Goal: Communication & Community: Answer question/provide support

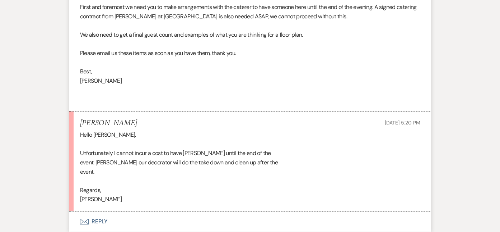
scroll to position [2118, 0]
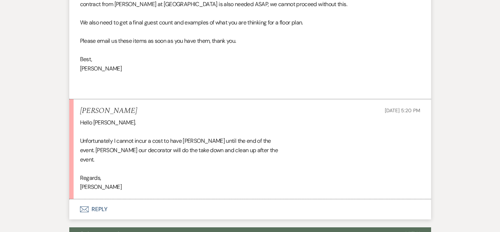
click at [105, 199] on button "Envelope Reply" at bounding box center [250, 209] width 362 height 20
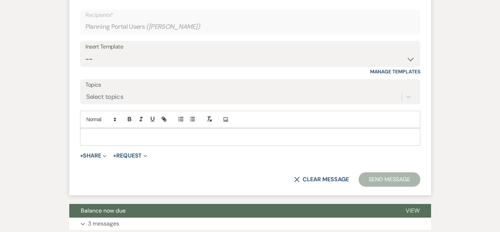
scroll to position [2325, 0]
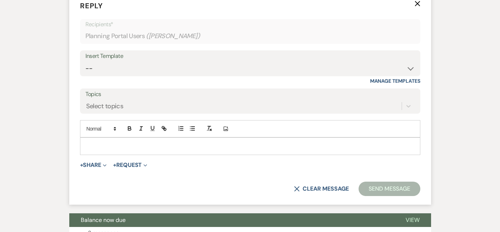
click at [127, 137] on div at bounding box center [250, 145] width 340 height 17
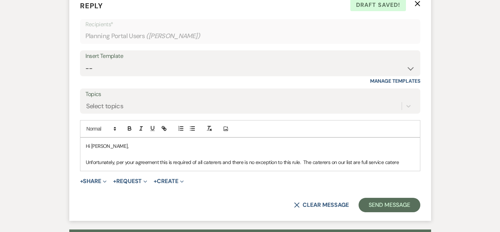
click at [303, 158] on p "Unfortunately, per your agreement this is required of all caterers and there is…" at bounding box center [250, 162] width 329 height 8
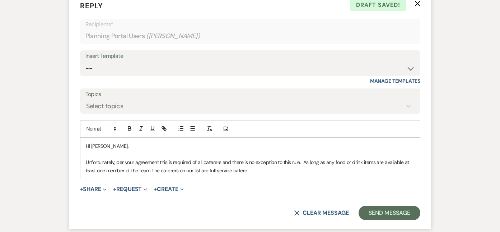
click at [107, 163] on p "Unfortunately, per your agreement this is required of all caterers and there is…" at bounding box center [250, 166] width 329 height 16
click at [139, 161] on p "Unfortunately, per your agreement this is required of all caterers and there is…" at bounding box center [250, 166] width 329 height 16
click at [170, 161] on p "Unfortunately, per your agreement this is required of all caterers and there is…" at bounding box center [250, 166] width 329 height 16
click at [304, 160] on p "Unfortunately, per your agreement this is required of all caterers and there is…" at bounding box center [250, 166] width 329 height 16
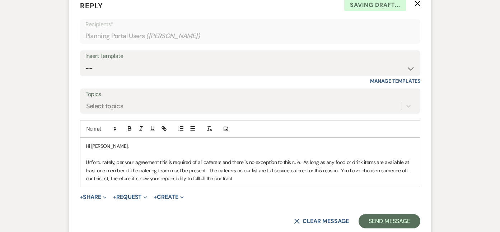
click at [172, 170] on p "Unfortunately, per your agreement this is required of all caterers and there is…" at bounding box center [250, 170] width 329 height 24
click at [206, 169] on p "Unfortunately, per your agreement this is required of all caterers and there is…" at bounding box center [250, 170] width 329 height 24
click at [241, 169] on p "Unfortunately, per your agreement this is required of all caterers and there is…" at bounding box center [250, 170] width 329 height 24
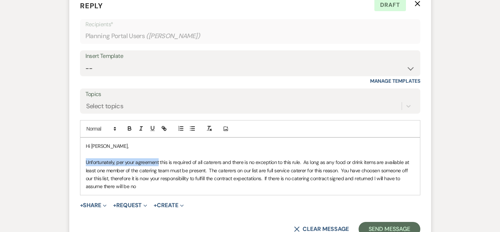
drag, startPoint x: 159, startPoint y: 152, endPoint x: 86, endPoint y: 153, distance: 73.2
click at [86, 158] on p "Unfortunately, per your agreement this is required of all caterers and there is…" at bounding box center [250, 174] width 329 height 32
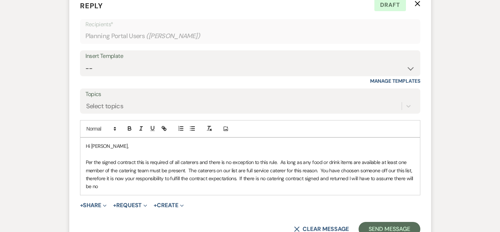
click at [188, 158] on p "Per the signed contract this is required of all caterers and there is no except…" at bounding box center [250, 174] width 329 height 32
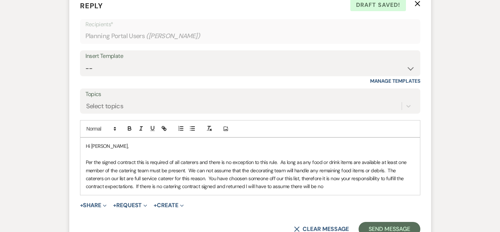
click at [154, 168] on p "Per the signed contract this is required of all caterers and there is no except…" at bounding box center [250, 174] width 329 height 32
click at [218, 167] on p "Per the signed contract this is required of all caterers and there is no except…" at bounding box center [250, 174] width 329 height 32
drag, startPoint x: 282, startPoint y: 169, endPoint x: 211, endPoint y: 172, distance: 70.8
click at [211, 172] on p "Per the signed contract this is required of all caterers and there is no except…" at bounding box center [250, 174] width 329 height 32
click at [245, 167] on p "Per the signed contract this is required of all caterers and there is no except…" at bounding box center [250, 174] width 329 height 32
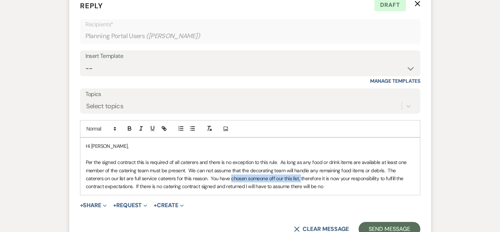
click at [256, 166] on p "Per the signed contract this is required of all caterers and there is no except…" at bounding box center [250, 174] width 329 height 32
click at [253, 170] on p "Per the signed contract this is required of all caterers and there is no except…" at bounding box center [250, 174] width 329 height 32
click at [256, 169] on p "Per the signed contract this is required of all caterers and there is no except…" at bounding box center [250, 174] width 329 height 32
click at [337, 176] on p "Per the signed contract this is required of all caterers and there is no except…" at bounding box center [250, 174] width 329 height 32
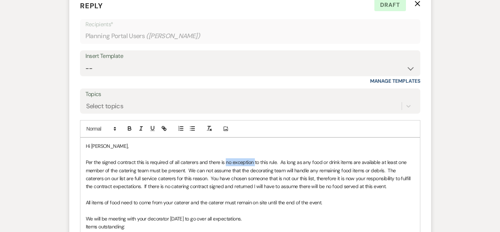
drag, startPoint x: 254, startPoint y: 153, endPoint x: 225, endPoint y: 155, distance: 28.8
click at [225, 158] on p "Per the signed contract this is required of all caterers and there is no except…" at bounding box center [250, 174] width 329 height 32
click at [132, 125] on icon "button" at bounding box center [129, 128] width 6 height 6
click at [279, 173] on p "Per the signed contract this is required of all caterers and there is no except…" at bounding box center [250, 174] width 329 height 32
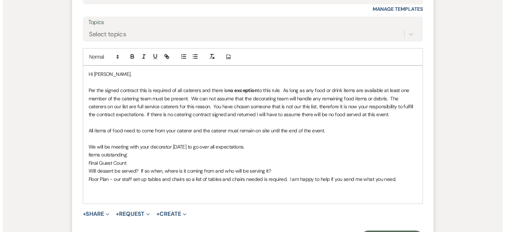
scroll to position [2433, 0]
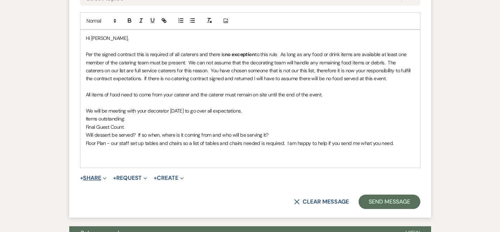
click at [90, 175] on button "+ Share Expand" at bounding box center [93, 178] width 27 height 6
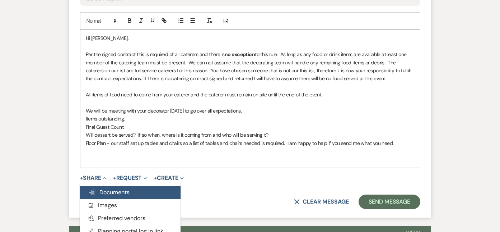
click at [103, 188] on span "Doc Upload Documents" at bounding box center [109, 192] width 41 height 8
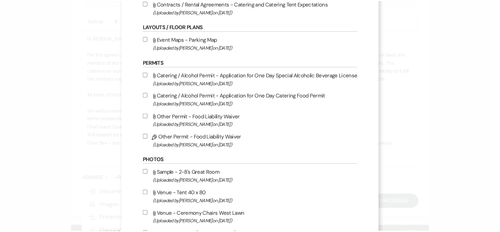
scroll to position [0, 0]
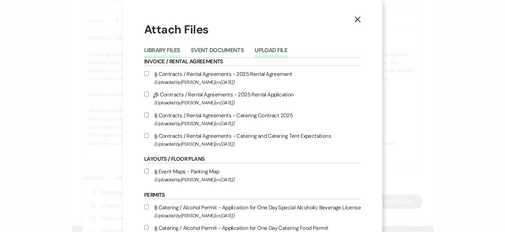
click at [277, 50] on button "Upload File" at bounding box center [271, 52] width 33 height 10
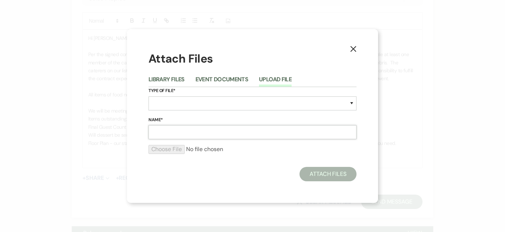
click at [177, 134] on input "Name*" at bounding box center [253, 132] width 208 height 14
click at [202, 95] on div "Type of File* Special Event Insurance Vendor Certificate of Insurance Contracts…" at bounding box center [253, 101] width 208 height 29
click at [199, 102] on select "Special Event Insurance Vendor Certificate of Insurance Contracts / Rental Agre…" at bounding box center [253, 103] width 208 height 14
select select "10"
click at [149, 96] on select "Special Event Insurance Vendor Certificate of Insurance Contracts / Rental Agre…" at bounding box center [253, 103] width 208 height 14
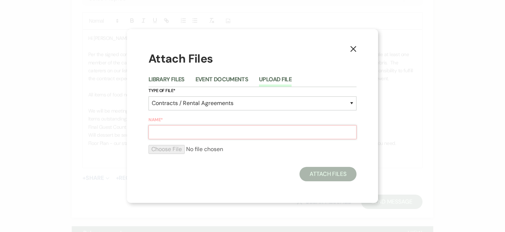
click at [179, 131] on input "Name*" at bounding box center [253, 132] width 208 height 14
click at [287, 76] on button "Upload File" at bounding box center [275, 81] width 33 height 10
click at [355, 48] on icon "X" at bounding box center [353, 49] width 6 height 6
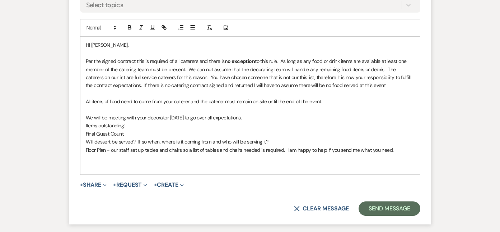
scroll to position [2513, 0]
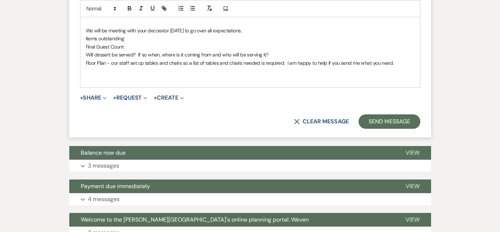
click at [398, 59] on p "Floor Plan - our staff set up tables and chairs so a list of tables and chairs …" at bounding box center [250, 63] width 329 height 8
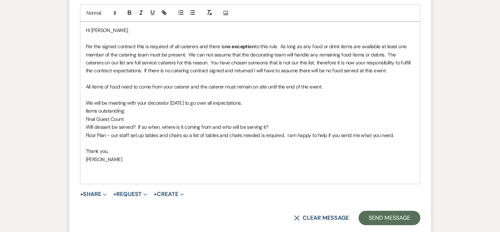
scroll to position [2441, 0]
click at [277, 98] on p "We will be meeting with your decorator [DATE] to go over all expectations." at bounding box center [250, 102] width 329 height 8
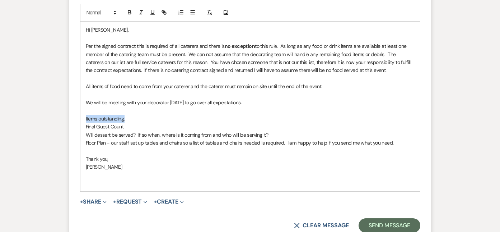
drag, startPoint x: 125, startPoint y: 109, endPoint x: 69, endPoint y: 111, distance: 56.0
click at [69, 111] on form "Reply X Saving draft... Recipients* Planning Portal Users ( [PERSON_NAME] ) Ins…" at bounding box center [250, 58] width 362 height 365
click at [151, 9] on icon "button" at bounding box center [152, 12] width 6 height 6
click at [158, 106] on p at bounding box center [250, 110] width 329 height 8
click at [381, 218] on button "Send Message" at bounding box center [389, 225] width 61 height 14
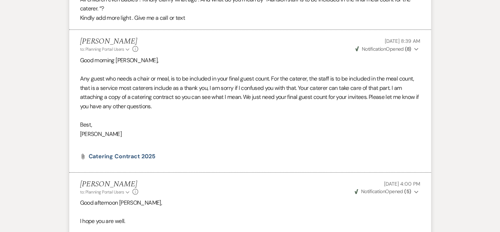
scroll to position [0, 0]
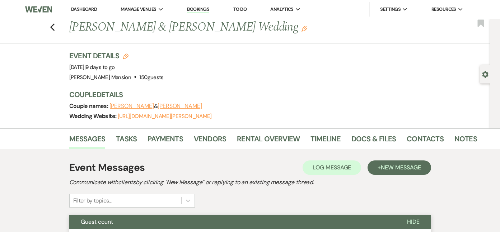
click at [86, 8] on link "Dashboard" at bounding box center [84, 9] width 26 height 6
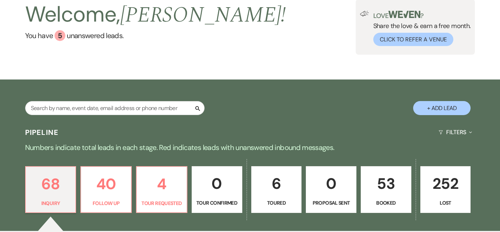
scroll to position [144, 0]
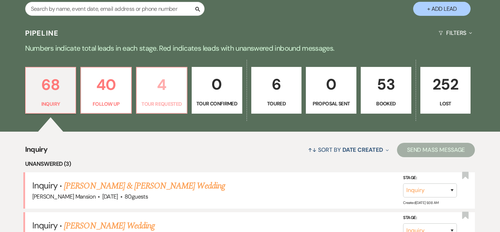
click at [172, 85] on p "4" at bounding box center [161, 85] width 41 height 24
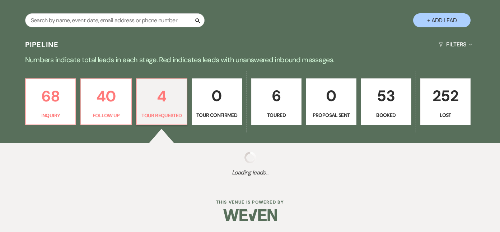
select select "2"
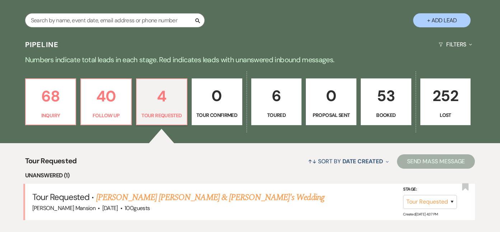
scroll to position [144, 0]
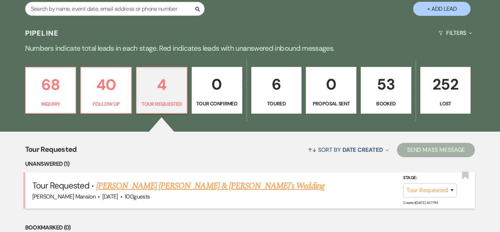
click at [156, 186] on link "[PERSON_NAME] [PERSON_NAME] & [PERSON_NAME]'s Wedding" at bounding box center [210, 185] width 228 height 13
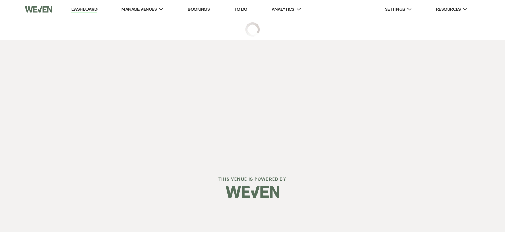
select select "2"
select select "5"
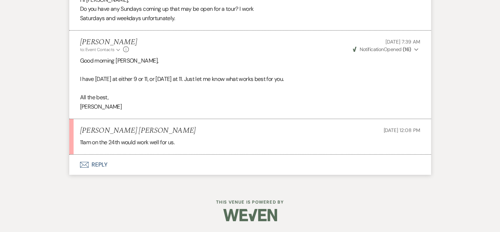
scroll to position [1079, 0]
click at [116, 160] on button "Envelope Reply" at bounding box center [250, 164] width 362 height 20
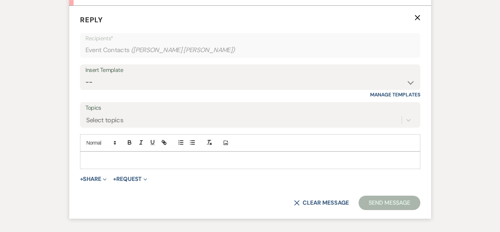
scroll to position [1224, 0]
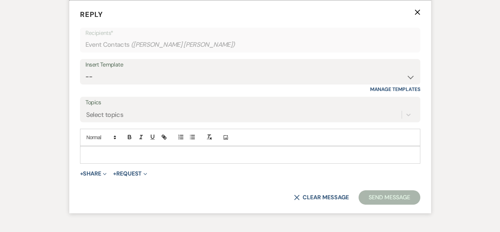
click at [116, 158] on p at bounding box center [250, 154] width 329 height 8
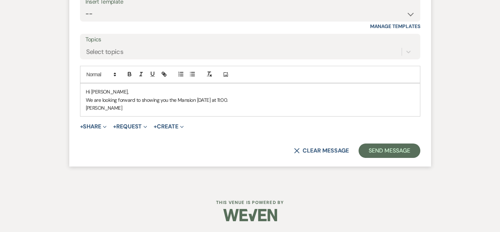
scroll to position [1296, 0]
click at [388, 144] on button "Send Message" at bounding box center [389, 150] width 61 height 14
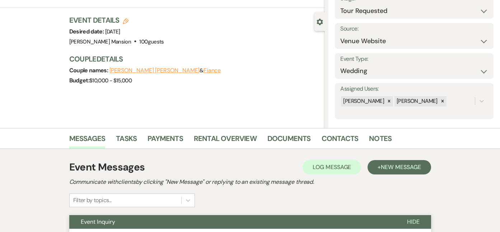
scroll to position [0, 0]
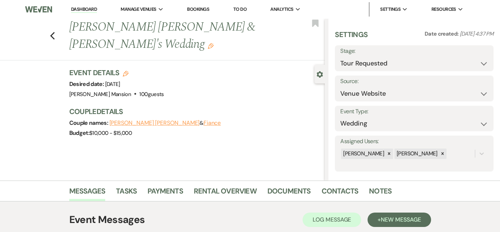
click at [80, 9] on link "Dashboard" at bounding box center [84, 9] width 26 height 7
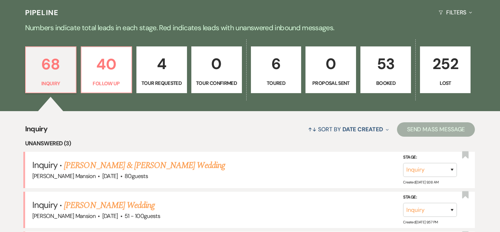
scroll to position [179, 0]
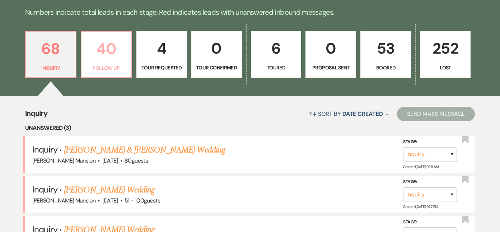
click at [117, 70] on p "Follow Up" at bounding box center [106, 68] width 41 height 8
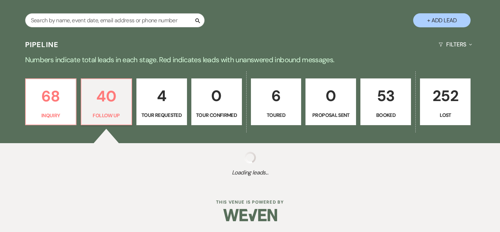
select select "9"
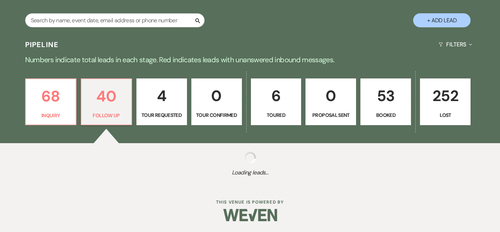
select select "9"
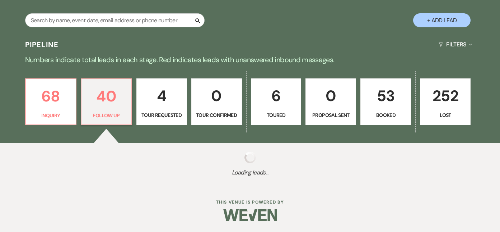
select select "9"
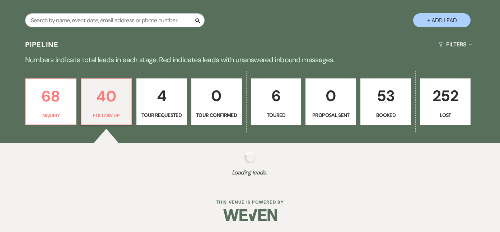
select select "9"
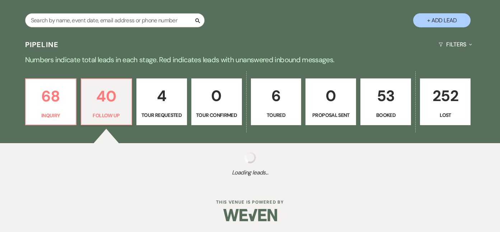
select select "9"
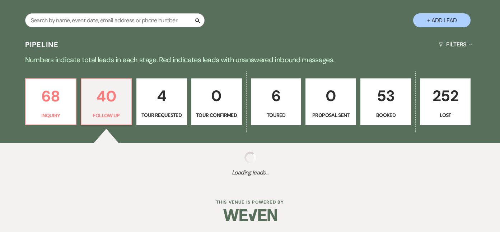
select select "9"
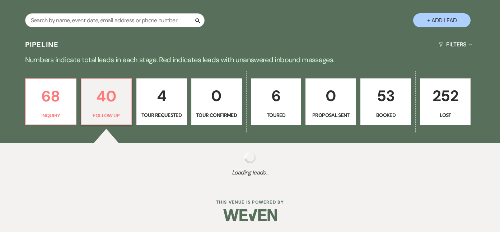
select select "9"
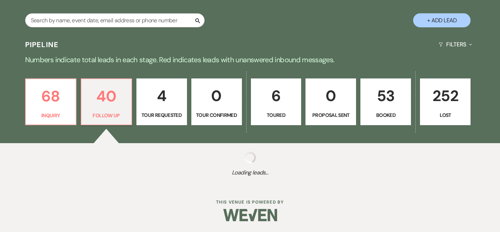
select select "9"
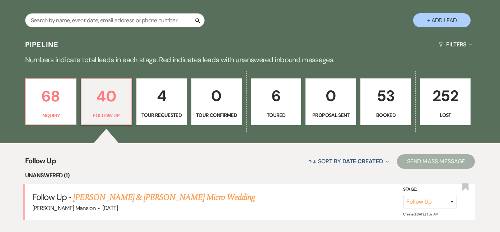
scroll to position [179, 0]
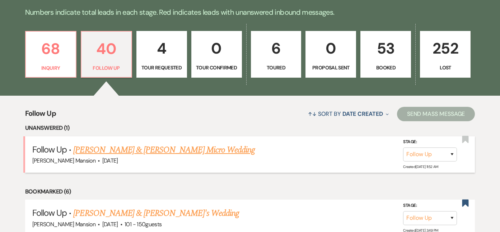
click at [191, 155] on link "[PERSON_NAME] & [PERSON_NAME] Micro Wedding" at bounding box center [164, 149] width 182 height 13
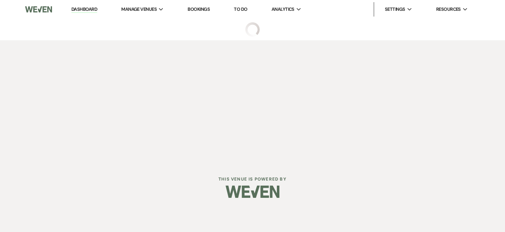
select select "9"
select select "5"
select select "16"
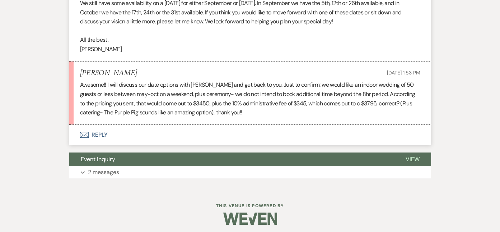
scroll to position [798, 0]
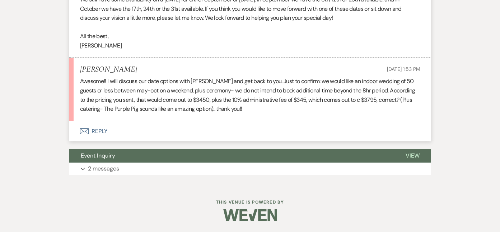
click at [93, 134] on button "Envelope Reply" at bounding box center [250, 131] width 362 height 20
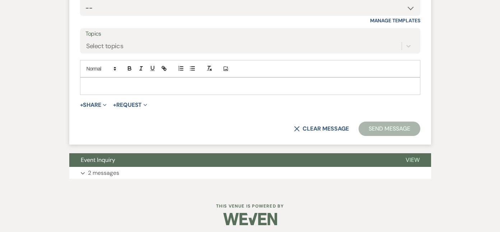
scroll to position [991, 0]
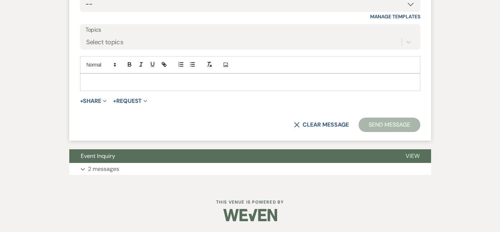
click at [107, 76] on div at bounding box center [250, 82] width 340 height 17
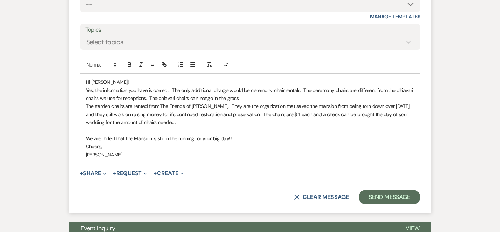
click at [108, 137] on p "We are thilled that the Mansion is still in the running for your big day!!" at bounding box center [250, 138] width 329 height 8
click at [298, 90] on p "Yes, the information you have is correct. The only additional charge would be c…" at bounding box center [250, 94] width 329 height 16
click at [95, 106] on p "The garden chairs are rented from The Friends of [PERSON_NAME]. They are the or…" at bounding box center [250, 114] width 329 height 24
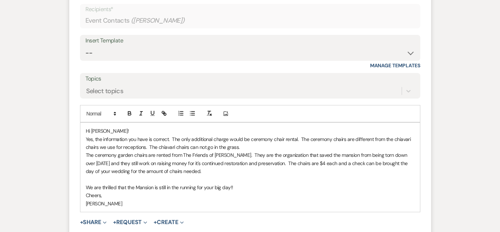
scroll to position [955, 0]
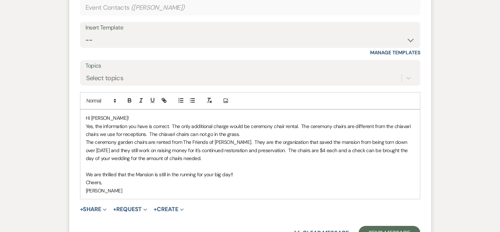
click at [250, 172] on p "We are thrilled that the Mansion is still in the running for your big day!!" at bounding box center [250, 174] width 329 height 8
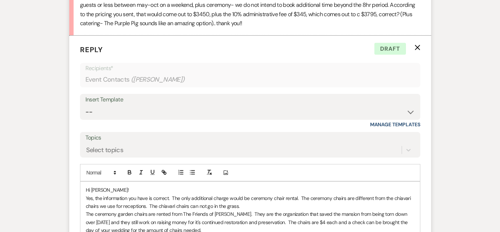
scroll to position [991, 0]
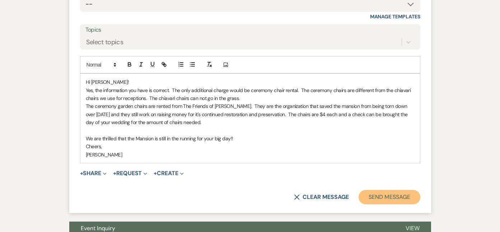
click at [393, 193] on button "Send Message" at bounding box center [389, 197] width 61 height 14
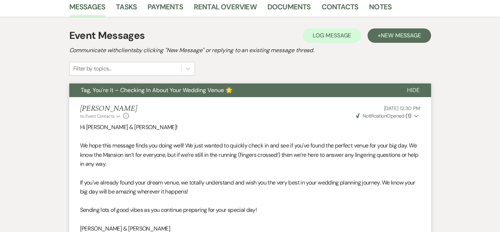
scroll to position [0, 0]
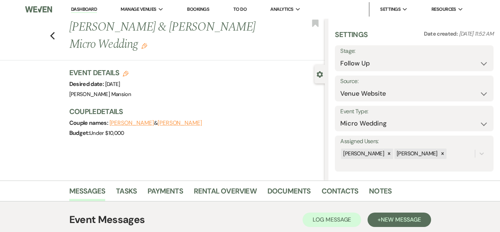
click at [85, 9] on link "Dashboard" at bounding box center [84, 9] width 26 height 7
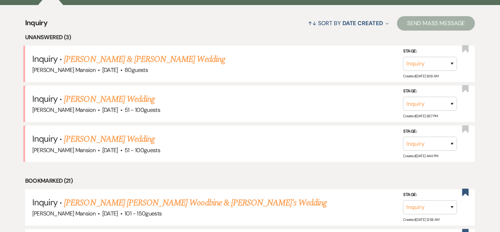
scroll to position [323, 0]
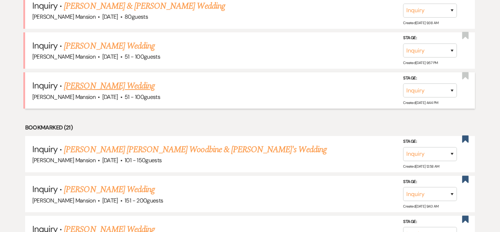
click at [80, 88] on link "[PERSON_NAME] Wedding" at bounding box center [109, 85] width 91 height 13
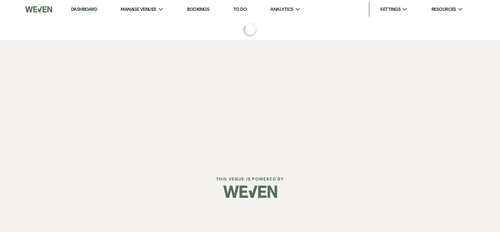
select select "2"
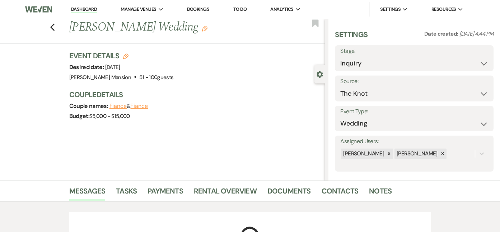
click at [92, 6] on link "Dashboard" at bounding box center [84, 9] width 26 height 7
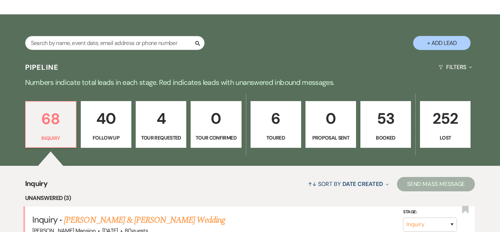
scroll to position [215, 0]
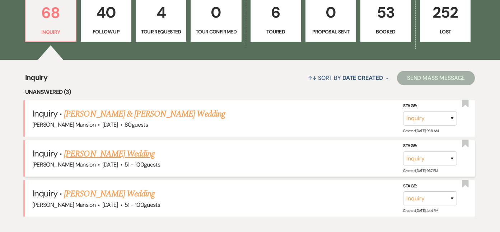
click at [86, 150] on link "[PERSON_NAME] Wedding" at bounding box center [109, 153] width 91 height 13
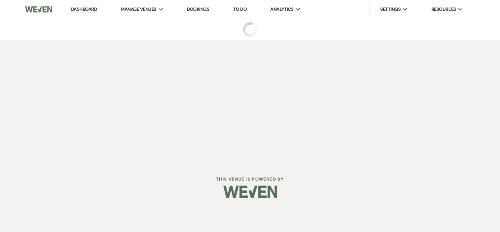
select select "2"
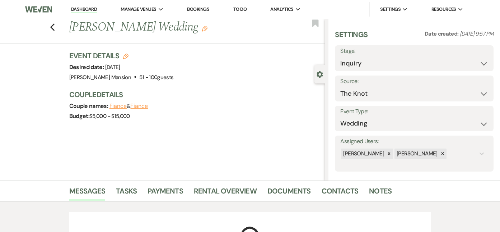
drag, startPoint x: 89, startPoint y: 8, endPoint x: 102, endPoint y: 0, distance: 14.3
click at [89, 8] on link "Dashboard" at bounding box center [84, 9] width 26 height 7
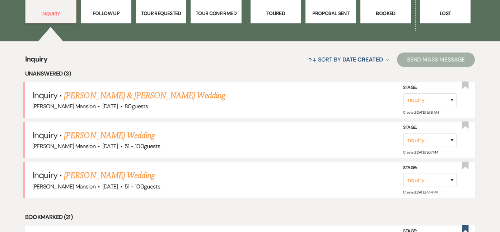
scroll to position [251, 0]
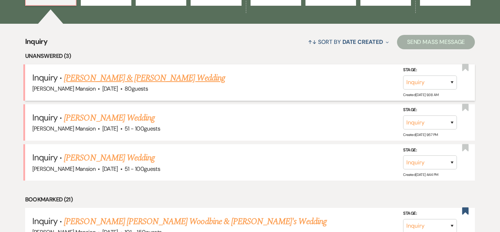
click at [107, 81] on link "[PERSON_NAME] & [PERSON_NAME] Wedding" at bounding box center [144, 77] width 161 height 13
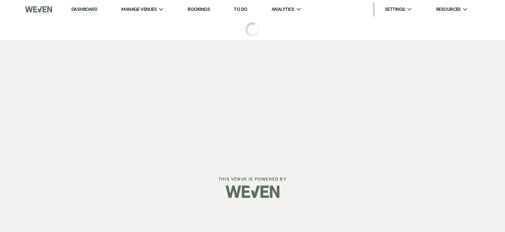
select select "5"
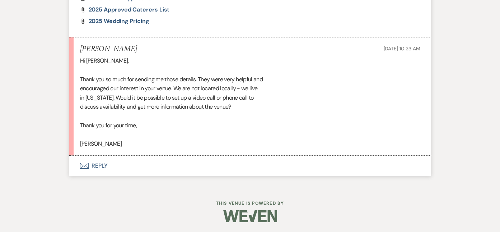
scroll to position [776, 0]
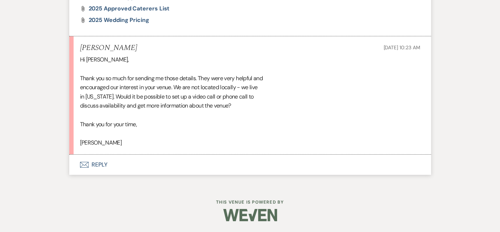
click at [84, 167] on icon "Envelope" at bounding box center [84, 165] width 9 height 6
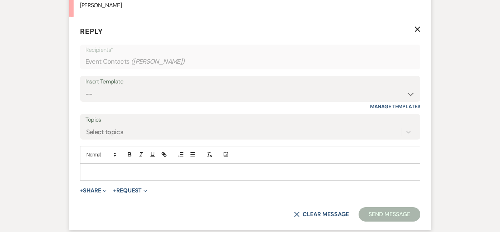
scroll to position [921, 0]
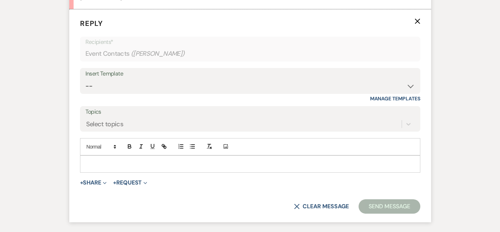
click at [88, 164] on p at bounding box center [250, 164] width 329 height 8
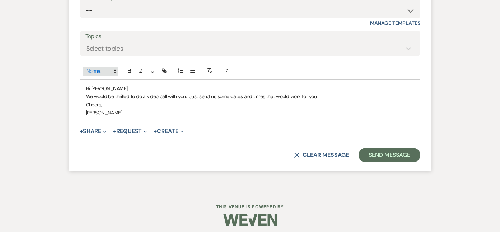
scroll to position [1001, 0]
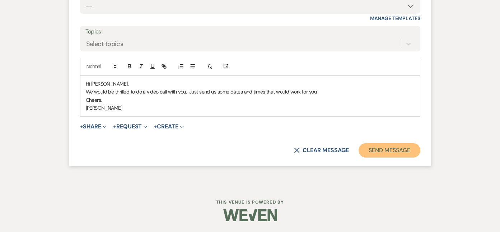
click at [367, 150] on button "Send Message" at bounding box center [389, 150] width 61 height 14
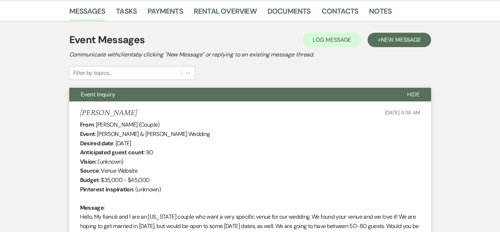
scroll to position [0, 0]
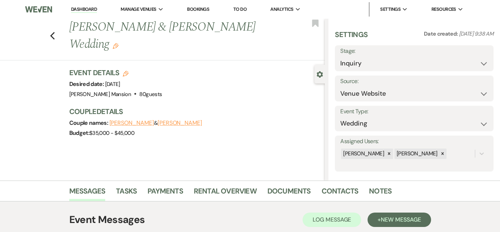
click at [88, 8] on link "Dashboard" at bounding box center [84, 9] width 26 height 7
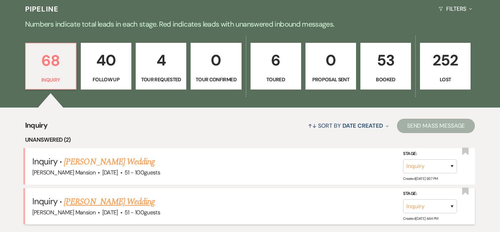
scroll to position [215, 0]
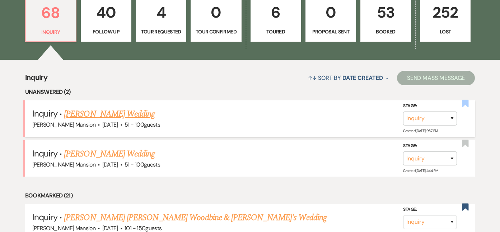
click at [468, 103] on use "button" at bounding box center [465, 103] width 6 height 7
click at [453, 118] on select "Inquiry Follow Up Tour Requested Tour Confirmed Toured Proposal Sent Booked Lost" at bounding box center [430, 118] width 54 height 14
click at [359, 125] on div "[PERSON_NAME] Mansion · [DATE] · 51 - 100 guests" at bounding box center [250, 124] width 436 height 9
click at [130, 116] on link "[PERSON_NAME] Wedding" at bounding box center [109, 113] width 91 height 13
select select "2"
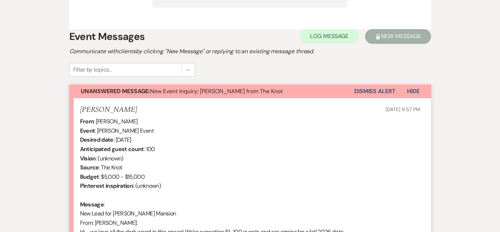
scroll to position [433, 0]
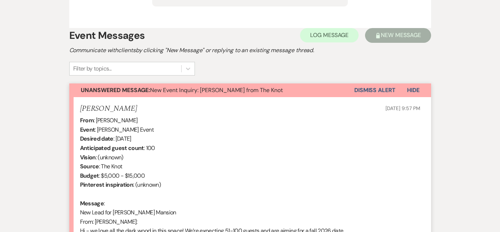
click at [383, 88] on button "Dismiss Alert" at bounding box center [374, 90] width 41 height 14
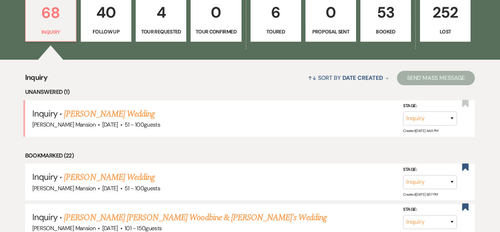
scroll to position [251, 0]
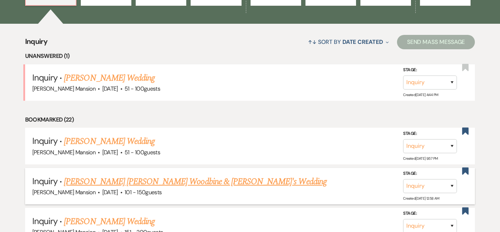
click at [113, 179] on link "[PERSON_NAME] [PERSON_NAME] Woodbine & [PERSON_NAME]'s Wedding" at bounding box center [195, 181] width 262 height 13
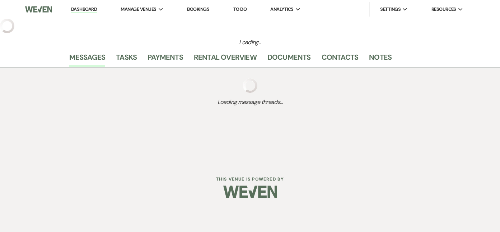
select select "2"
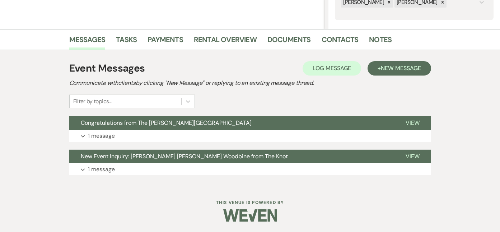
scroll to position [151, 0]
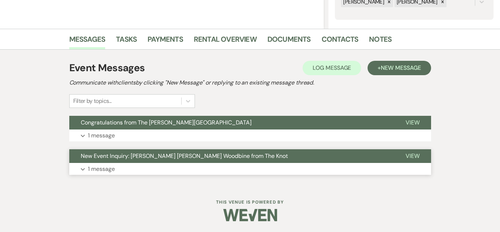
click at [101, 171] on p "1 message" at bounding box center [101, 168] width 27 height 9
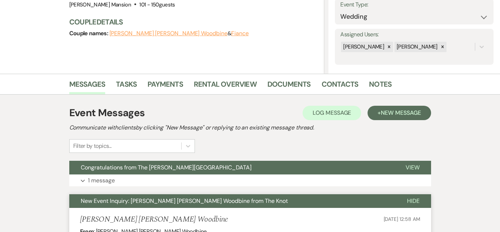
scroll to position [84, 0]
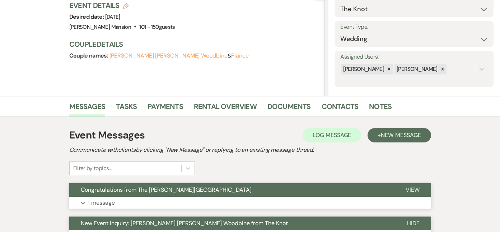
click at [98, 205] on p "1 message" at bounding box center [101, 202] width 27 height 9
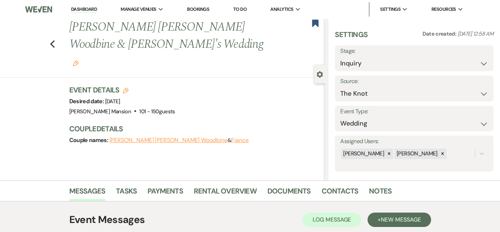
scroll to position [215, 0]
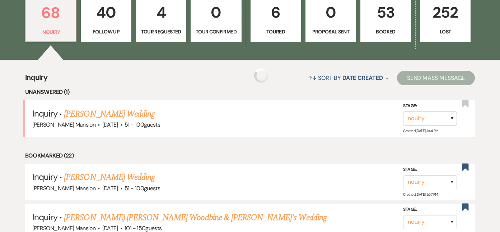
scroll to position [251, 0]
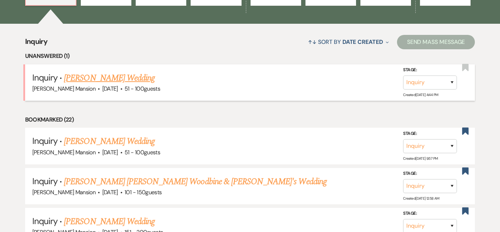
click at [126, 78] on link "[PERSON_NAME] Wedding" at bounding box center [109, 77] width 91 height 13
select select "2"
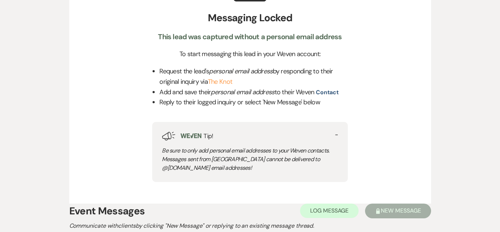
scroll to position [361, 0]
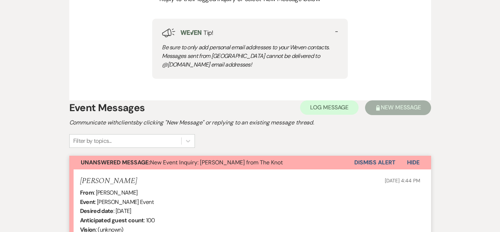
click at [373, 160] on button "Dismiss Alert" at bounding box center [374, 162] width 41 height 14
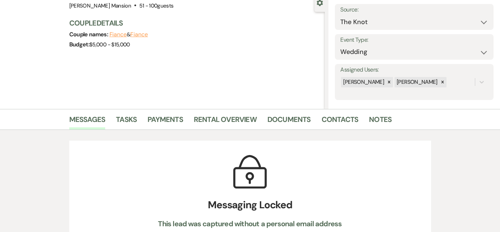
scroll to position [0, 0]
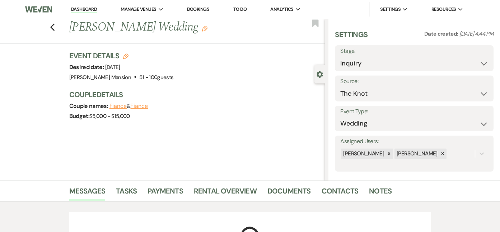
click at [90, 11] on link "Dashboard" at bounding box center [84, 9] width 26 height 7
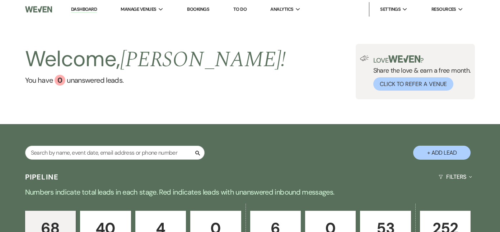
click at [459, 151] on button "+ Add Lead" at bounding box center [441, 152] width 57 height 14
select select "799"
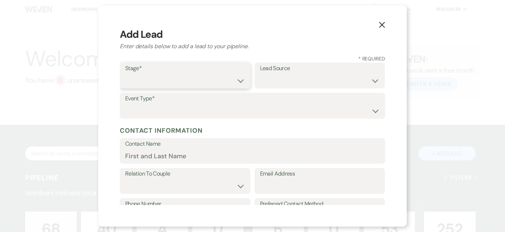
click at [224, 76] on select "Inquiry Follow Up Tour Requested Tour Confirmed Toured Proposal Sent Booked Lost" at bounding box center [185, 81] width 120 height 14
select select "1"
click at [125, 74] on select "Inquiry Follow Up Tour Requested Tour Confirmed Toured Proposal Sent Booked Lost" at bounding box center [185, 81] width 120 height 14
click at [288, 72] on label "Lead Source" at bounding box center [320, 68] width 120 height 10
click at [370, 81] on select "Weven Venue Website Instagram Facebook Pinterest Google The Knot Wedding Wire H…" at bounding box center [320, 81] width 120 height 14
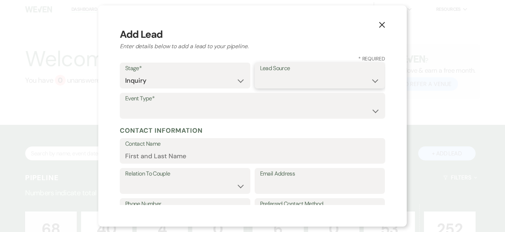
select select "14"
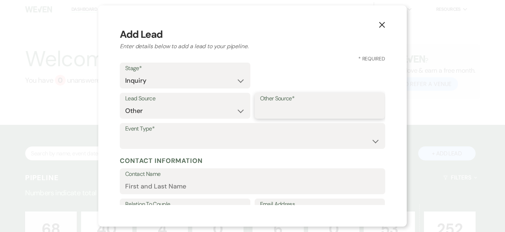
click at [275, 109] on input "Other Source*" at bounding box center [320, 111] width 120 height 14
type input "Phone Call"
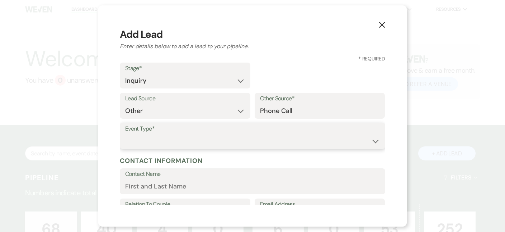
click at [243, 139] on select "Wedding Anniversary Party Baby Shower Bachelorette / Bachelor Party Birthday Pa…" at bounding box center [252, 141] width 255 height 14
select select "3"
click at [125, 134] on select "Wedding Anniversary Party Baby Shower Bachelorette / Bachelor Party Birthday Pa…" at bounding box center [252, 141] width 255 height 14
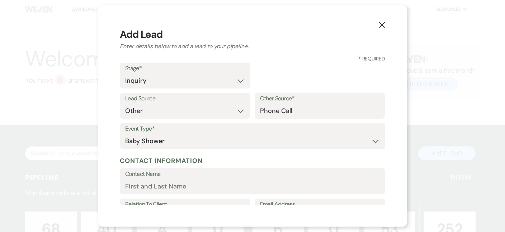
click at [169, 178] on label "Contact Name" at bounding box center [252, 174] width 255 height 10
click at [169, 179] on input "Contact Name" at bounding box center [252, 186] width 255 height 14
click at [169, 180] on input "Contact Name" at bounding box center [252, 186] width 255 height 14
click at [163, 185] on input "[PERSON_NAME]" at bounding box center [252, 186] width 255 height 14
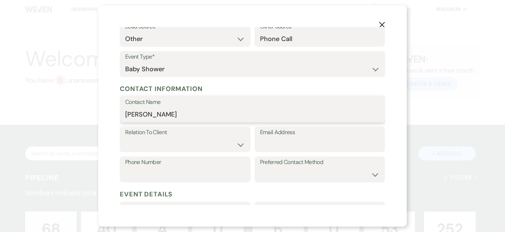
type input "[PERSON_NAME]"
click at [164, 144] on select "Client Event Planner Parent of Client Family Member Friend Other" at bounding box center [185, 144] width 120 height 14
select select "4"
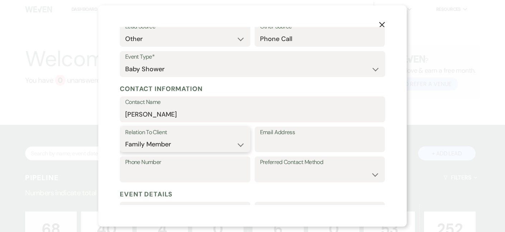
click at [125, 137] on select "Client Event Planner Parent of Client Family Member Friend Other" at bounding box center [185, 144] width 120 height 14
click at [308, 141] on input "Email Address" at bounding box center [320, 144] width 120 height 14
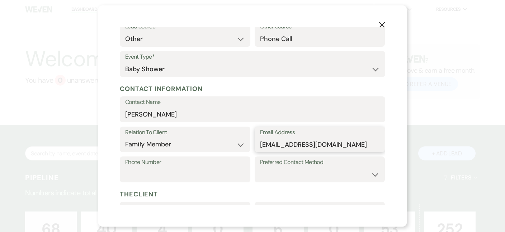
type input "[EMAIL_ADDRESS][DOMAIN_NAME]"
click at [160, 171] on div "Phone Number" at bounding box center [185, 169] width 131 height 26
click at [153, 176] on input "Phone Number" at bounding box center [185, 174] width 120 height 14
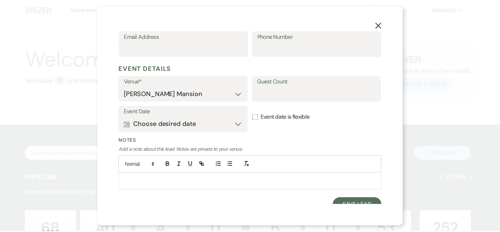
scroll to position [250, 0]
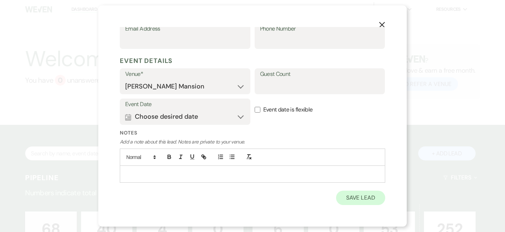
type input "[PHONE_NUMBER]"
click at [360, 201] on button "Save Lead" at bounding box center [360, 197] width 49 height 14
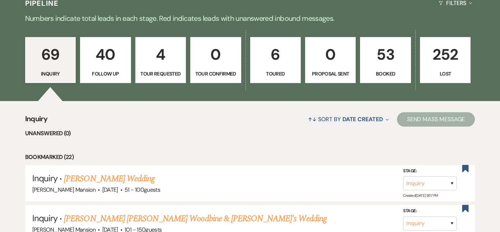
scroll to position [0, 0]
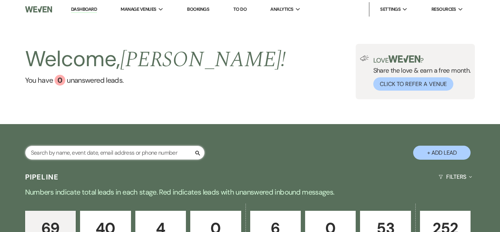
click at [69, 153] on input "text" at bounding box center [114, 152] width 179 height 14
type input "nan"
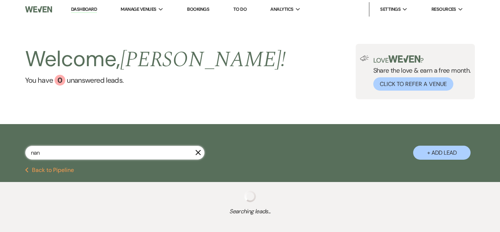
select select "8"
select select "5"
select select "8"
select select "5"
select select "8"
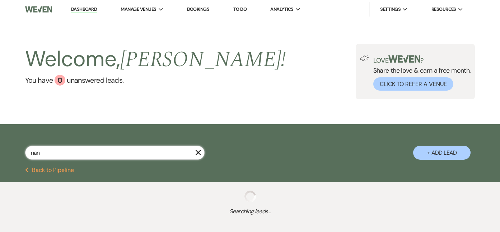
select select "6"
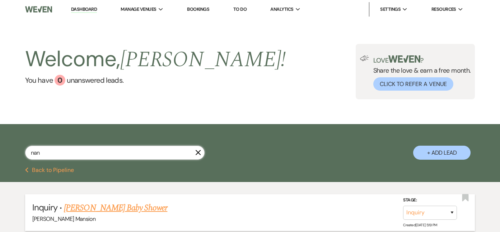
type input "nan"
click at [115, 206] on link "[PERSON_NAME] Baby Shower" at bounding box center [115, 207] width 103 height 13
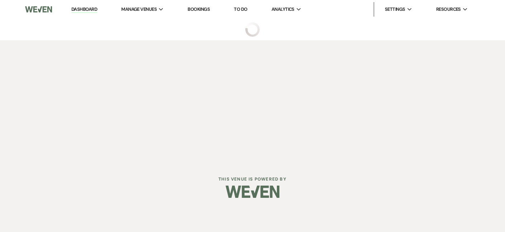
select select "14"
select select "3"
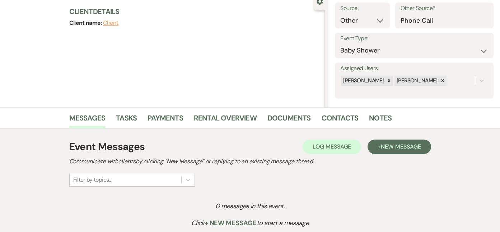
scroll to position [137, 0]
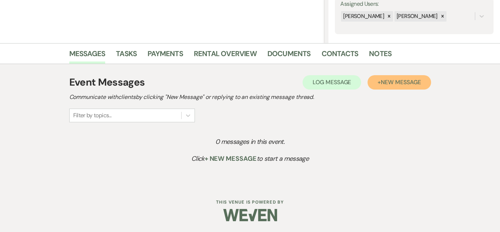
click at [393, 79] on span "New Message" at bounding box center [401, 82] width 40 height 8
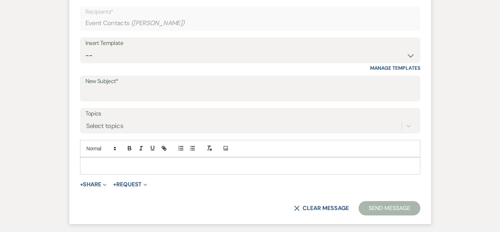
scroll to position [317, 0]
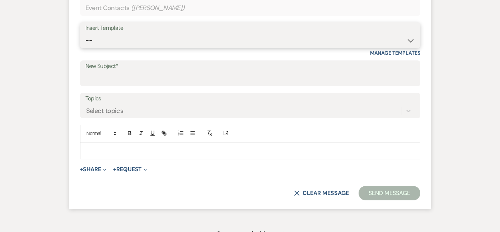
click at [412, 39] on select "-- Initial Inquiry Response Tour Request Response Follow Up Contract (Pre-Booke…" at bounding box center [250, 40] width 330 height 14
select select "4240"
click at [85, 33] on select "-- Initial Inquiry Response Tour Request Response Follow Up Contract (Pre-Booke…" at bounding box center [250, 40] width 330 height 14
type input "Congratulations from [PERSON_NAME][GEOGRAPHIC_DATA]"
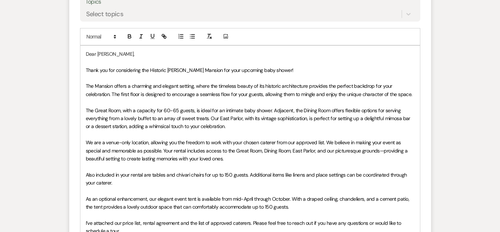
scroll to position [424, 0]
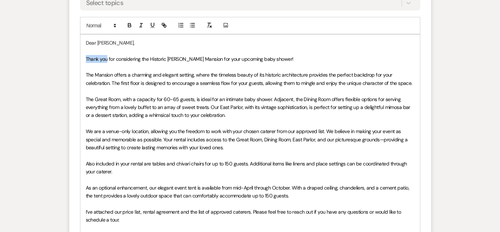
drag, startPoint x: 107, startPoint y: 59, endPoint x: 84, endPoint y: 59, distance: 23.3
click at [84, 59] on div "Dear [PERSON_NAME], Thank you for considering the Historic [PERSON_NAME] Mansio…" at bounding box center [250, 167] width 340 height 266
drag, startPoint x: 357, startPoint y: 59, endPoint x: 330, endPoint y: 62, distance: 27.1
click at [330, 62] on span "It was a pleasure speaking with you! Thank you for considering the Historic [PE…" at bounding box center [229, 59] width 287 height 6
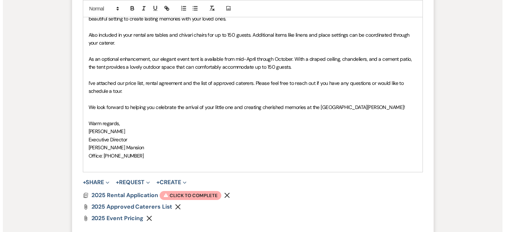
scroll to position [532, 0]
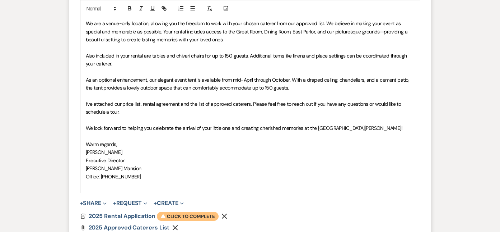
click at [183, 217] on span "Warning Click to complete" at bounding box center [188, 215] width 62 height 9
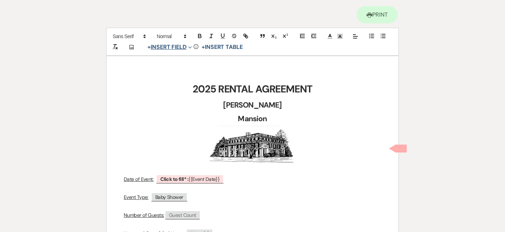
scroll to position [36, 0]
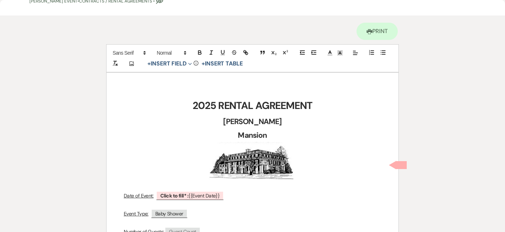
click at [398, 167] on span at bounding box center [401, 165] width 11 height 8
click at [165, 195] on b "Click to fill* :" at bounding box center [174, 195] width 28 height 6
select select "smartCustomField"
select select "owner"
select select "{{eventDate}}"
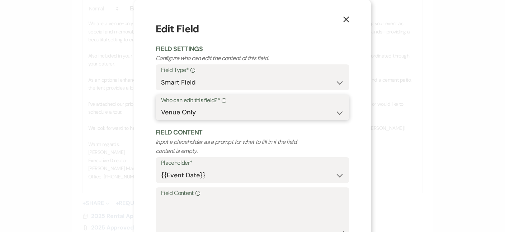
click at [334, 113] on select "Both Venue & Client Client Only Venue Only" at bounding box center [252, 112] width 183 height 14
select select "clientAndOwner"
click at [161, 105] on select "Both Venue & Client Client Only Venue Only" at bounding box center [252, 112] width 183 height 14
click at [346, 21] on icon "X" at bounding box center [346, 19] width 6 height 6
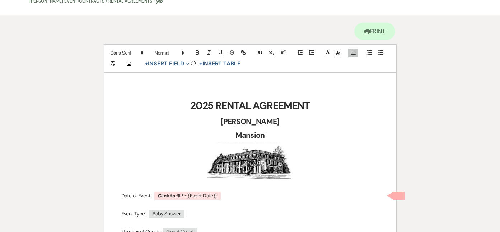
select select "8"
select select "5"
select select "8"
select select "5"
select select "8"
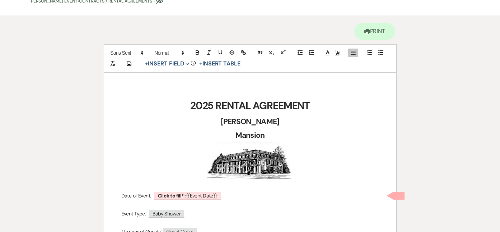
select select "6"
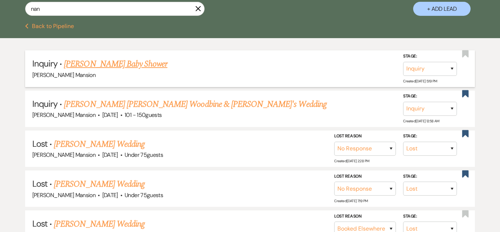
click at [125, 63] on link "[PERSON_NAME] Baby Shower" at bounding box center [115, 63] width 103 height 13
select select "14"
select select "3"
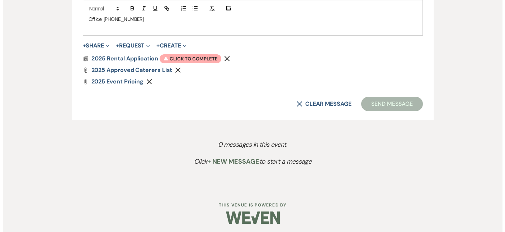
scroll to position [692, 0]
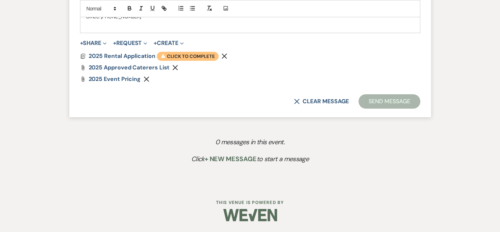
click at [169, 56] on span "Warning Click to complete" at bounding box center [188, 56] width 62 height 9
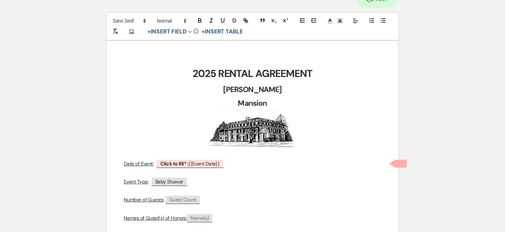
scroll to position [179, 0]
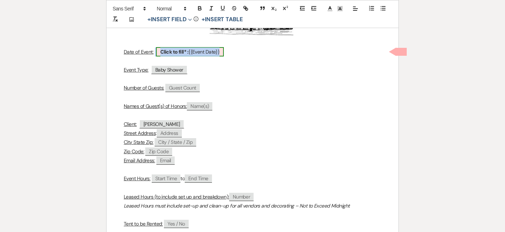
click at [193, 53] on span "Click to fill* : {{Event Date}}" at bounding box center [190, 51] width 68 height 9
select select "smartCustomField"
select select "owner"
select select "{{eventDate}}"
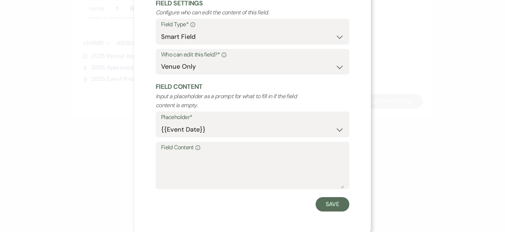
scroll to position [47, 0]
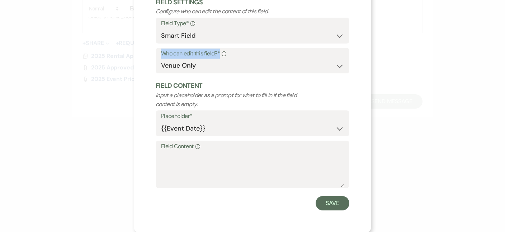
click at [266, 59] on div "Who can edit this field?* Info Both Venue & Client Client Only Venue Only" at bounding box center [253, 61] width 194 height 26
click at [266, 59] on select "Both Venue & Client Client Only Venue Only" at bounding box center [252, 66] width 183 height 14
select select "clientAndOwner"
click at [161, 59] on select "Both Venue & Client Client Only Venue Only" at bounding box center [252, 66] width 183 height 14
click at [316, 201] on button "Save" at bounding box center [333, 203] width 34 height 14
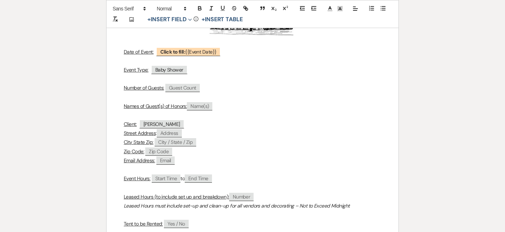
select select "8"
select select "5"
select select "8"
select select "5"
select select "8"
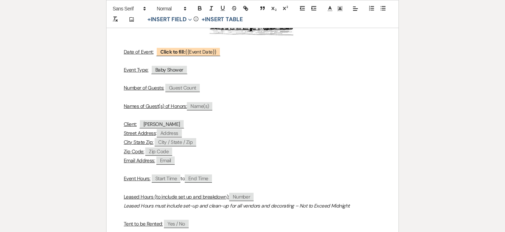
select select "6"
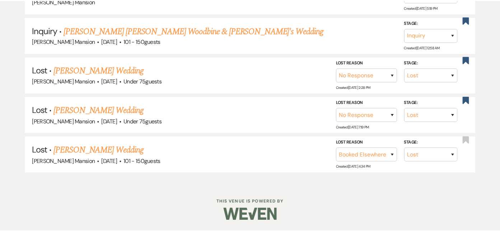
scroll to position [144, 0]
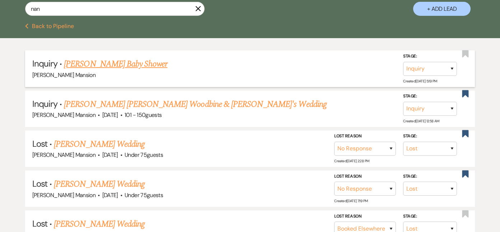
click at [125, 62] on link "[PERSON_NAME] Baby Shower" at bounding box center [115, 63] width 103 height 13
select select "14"
select select "3"
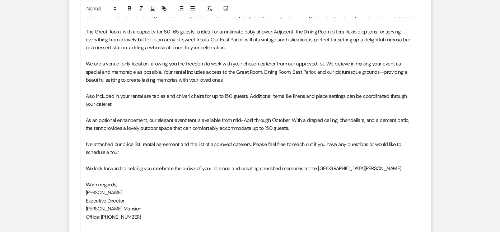
scroll to position [469, 0]
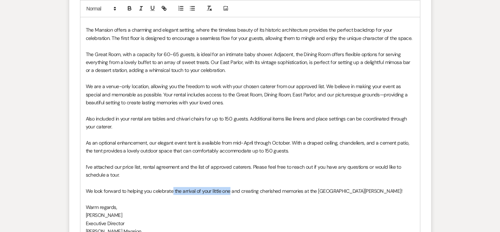
drag, startPoint x: 231, startPoint y: 192, endPoint x: 173, endPoint y: 193, distance: 57.5
click at [173, 193] on p "We look forward to helping you celebrate the arrival of your little one and cre…" at bounding box center [250, 191] width 329 height 8
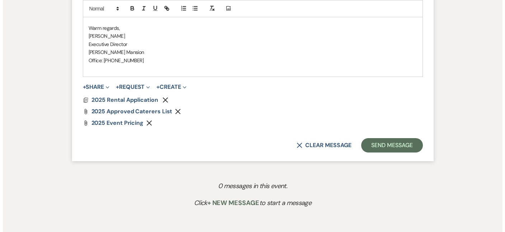
scroll to position [649, 0]
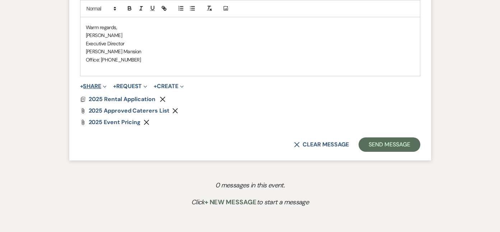
click at [91, 87] on button "+ Share Expand" at bounding box center [93, 86] width 27 height 6
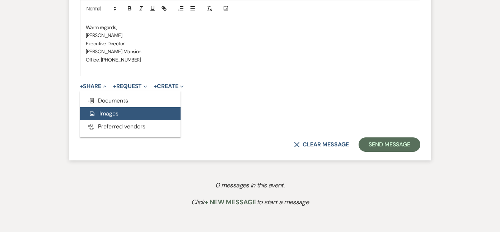
click at [103, 112] on span "Add Photo Images" at bounding box center [104, 113] width 30 height 8
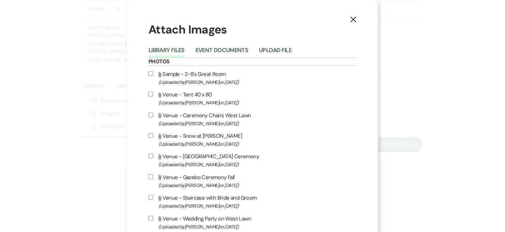
click at [210, 75] on label "Attach File Sample - 2-8's Great Room (Uploaded by [PERSON_NAME] on [DATE] )" at bounding box center [253, 77] width 208 height 17
click at [153, 75] on input "Attach File Sample - 2-8's Great Room (Uploaded by [PERSON_NAME] on [DATE] )" at bounding box center [151, 73] width 5 height 5
click at [210, 75] on label "Attach File Sample - 2-8's Great Room (Uploaded by [PERSON_NAME] on [DATE] )" at bounding box center [253, 77] width 208 height 17
click at [153, 75] on input "Attach File Sample - 2-8's Great Room (Uploaded by [PERSON_NAME] on [DATE] )" at bounding box center [151, 73] width 5 height 5
click at [210, 75] on label "Attach File Sample - 2-8's Great Room (Uploaded by [PERSON_NAME] on [DATE] )" at bounding box center [253, 77] width 208 height 17
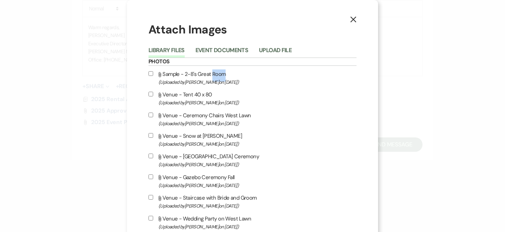
click at [153, 75] on input "Attach File Sample - 2-8's Great Room (Uploaded by [PERSON_NAME] on [DATE] )" at bounding box center [151, 73] width 5 height 5
checkbox input "true"
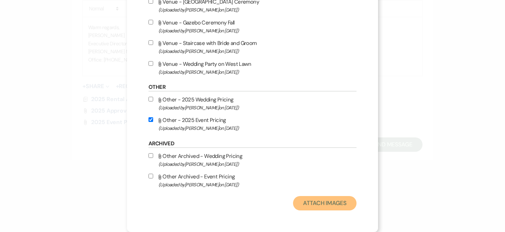
click at [320, 199] on button "Attach Images" at bounding box center [325, 203] width 64 height 14
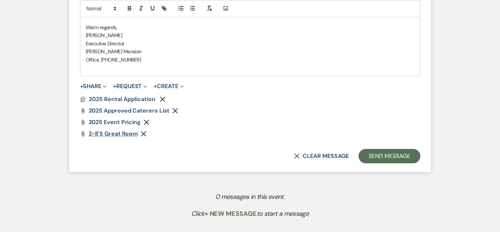
click at [103, 134] on span "2-8's Great Room" at bounding box center [114, 134] width 50 height 8
click at [145, 136] on use "button" at bounding box center [143, 133] width 5 height 5
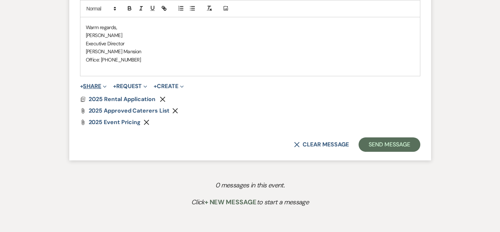
click at [90, 86] on button "+ Share Expand" at bounding box center [93, 86] width 27 height 6
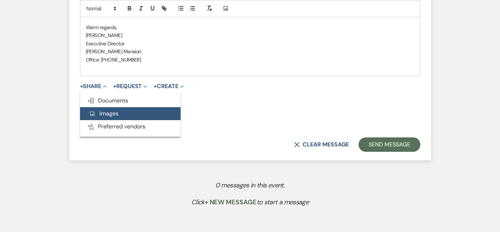
click at [98, 117] on button "Add Photo Images" at bounding box center [130, 113] width 101 height 13
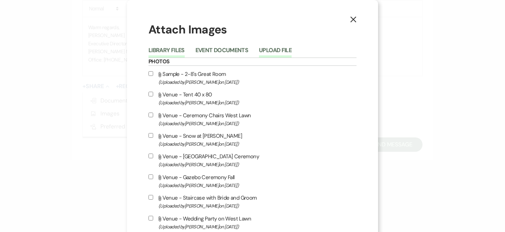
click at [263, 49] on button "Upload File" at bounding box center [275, 52] width 33 height 10
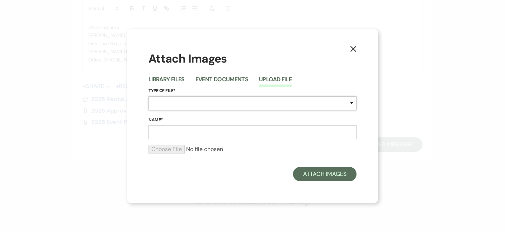
click at [351, 104] on select "Special Event Insurance Vendor Certificate of Insurance Contracts / Rental Agre…" at bounding box center [253, 103] width 208 height 14
select select "0"
click at [149, 96] on select "Special Event Insurance Vendor Certificate of Insurance Contracts / Rental Agre…" at bounding box center [253, 103] width 208 height 14
click at [164, 123] on label "Name*" at bounding box center [253, 120] width 208 height 8
click at [164, 125] on input "Name*" at bounding box center [253, 132] width 208 height 14
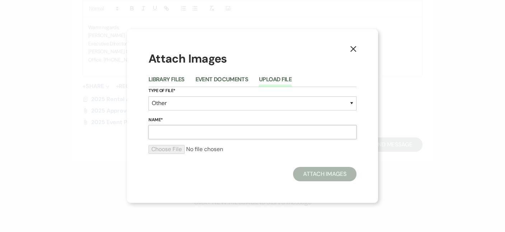
click at [164, 130] on input "Name*" at bounding box center [253, 132] width 208 height 14
click at [168, 98] on select "Special Event Insurance Vendor Certificate of Insurance Contracts / Rental Agre…" at bounding box center [253, 103] width 208 height 14
click at [169, 136] on input "Name*" at bounding box center [253, 132] width 208 height 14
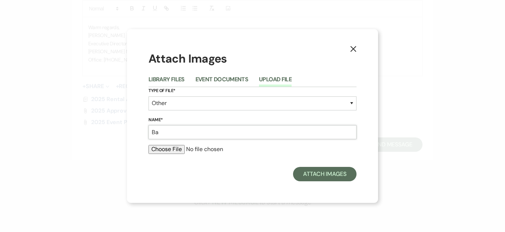
type input "B"
type input "Shower Photos"
click at [169, 150] on input "file" at bounding box center [253, 149] width 208 height 9
type input "C:\fakepath\TeaGreatRoom.jpg"
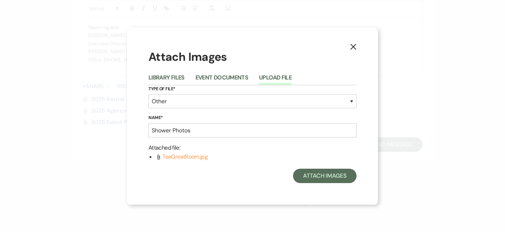
click at [159, 158] on use at bounding box center [159, 156] width 3 height 5
click at [183, 157] on span "TeaGreatRoom.jpg" at bounding box center [185, 157] width 45 height 8
click at [213, 186] on div "X Attach Images Library Files Event Documents Upload File Type of File* Special…" at bounding box center [252, 115] width 251 height 177
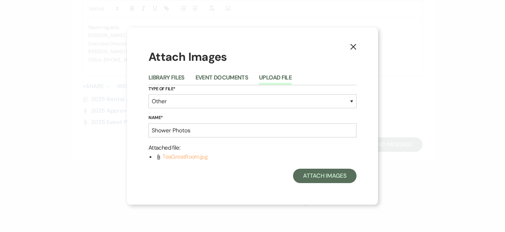
click at [191, 157] on span "TeaGreatRoom.jpg" at bounding box center [185, 157] width 45 height 8
click at [192, 157] on span "TeaGreatRoom.jpg" at bounding box center [185, 157] width 45 height 8
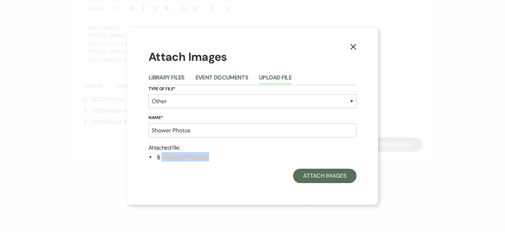
click at [207, 158] on span "TeaGreatRoom.jpg" at bounding box center [185, 157] width 45 height 8
drag, startPoint x: 211, startPoint y: 155, endPoint x: 155, endPoint y: 161, distance: 56.7
click at [155, 161] on div "Attached file : Attach File TeaGreatRoom.jpg" at bounding box center [253, 152] width 208 height 18
click at [335, 178] on button "Attach Images" at bounding box center [325, 175] width 64 height 14
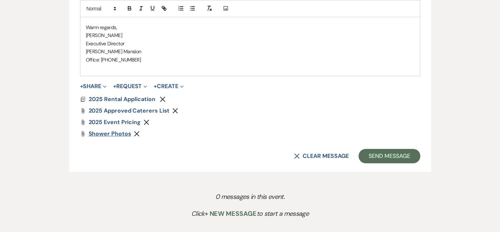
click at [95, 133] on span "Shower Photos" at bounding box center [110, 134] width 43 height 8
click at [136, 134] on use "button" at bounding box center [136, 133] width 5 height 5
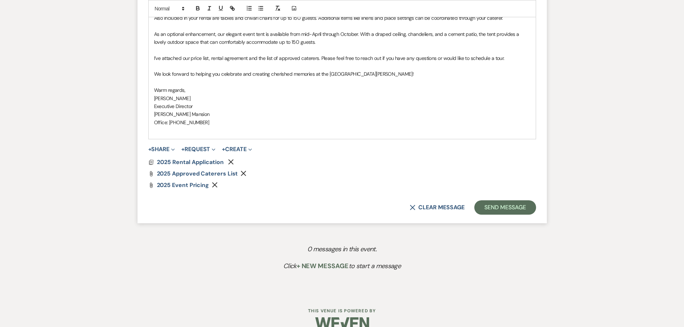
scroll to position [547, 0]
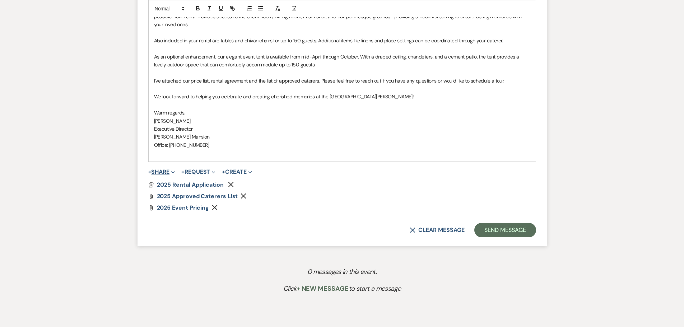
click at [157, 173] on button "+ Share Expand" at bounding box center [161, 172] width 27 height 6
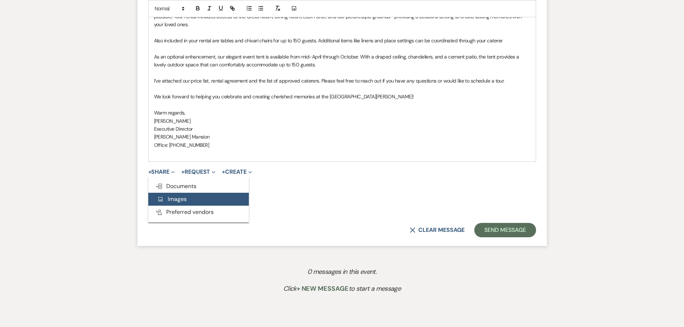
click at [179, 199] on span "Add Photo Images" at bounding box center [172, 199] width 30 height 8
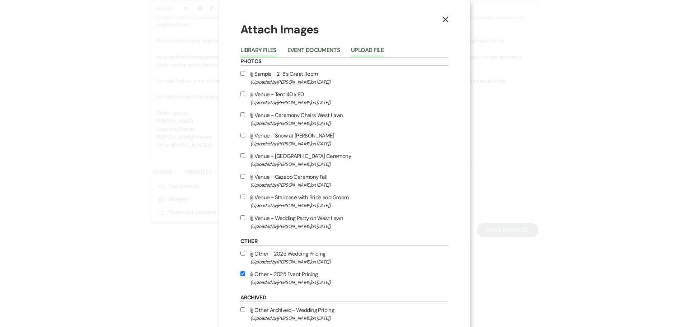
click at [357, 48] on button "Upload File" at bounding box center [367, 52] width 33 height 10
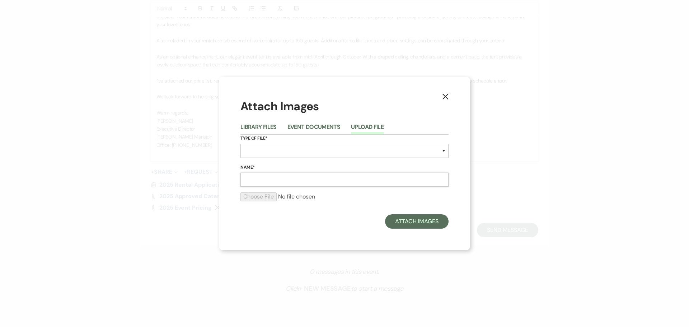
click at [252, 180] on input "Name*" at bounding box center [345, 180] width 208 height 14
click at [260, 179] on input "Blue" at bounding box center [345, 180] width 208 height 14
type input "Blue"
click at [269, 147] on select "Special Event Insurance Vendor Certificate of Insurance Contracts / Rental Agre…" at bounding box center [345, 151] width 208 height 14
select select "0"
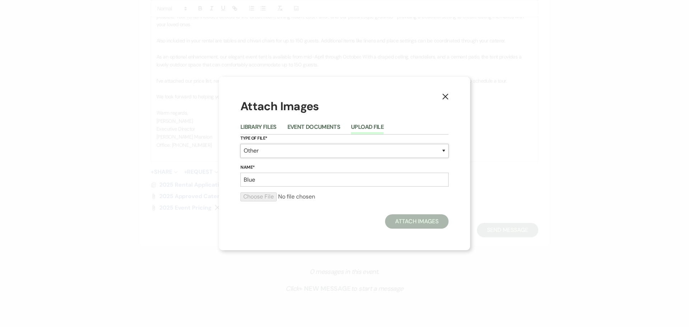
click at [241, 144] on select "Special Event Insurance Vendor Certificate of Insurance Contracts / Rental Agre…" at bounding box center [345, 151] width 208 height 14
click at [249, 196] on input "file" at bounding box center [345, 196] width 208 height 9
click at [446, 96] on use "button" at bounding box center [446, 97] width 6 height 6
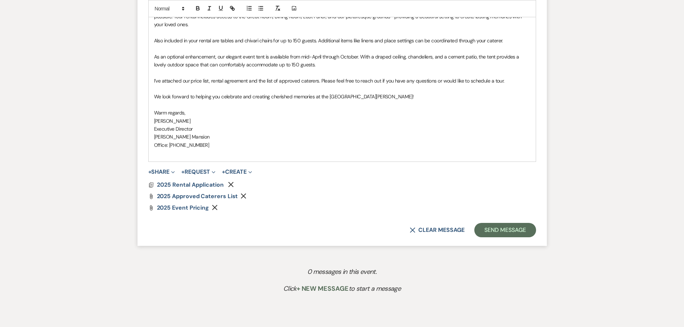
click at [500, 83] on p "I’ve attached our price list, rental agreement and the list of approved caterer…" at bounding box center [342, 81] width 376 height 8
click at [320, 80] on p "I’ve attached our price list, rental agreement and the list of approved caterer…" at bounding box center [342, 81] width 376 height 8
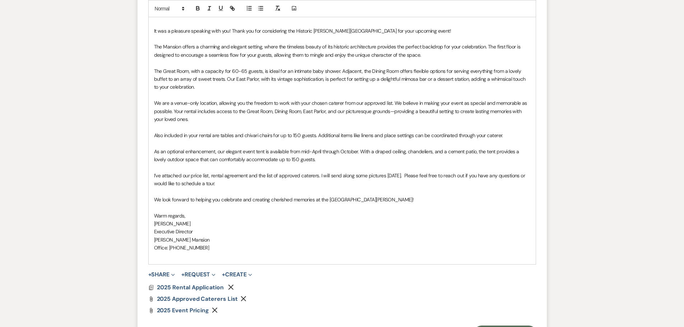
scroll to position [583, 0]
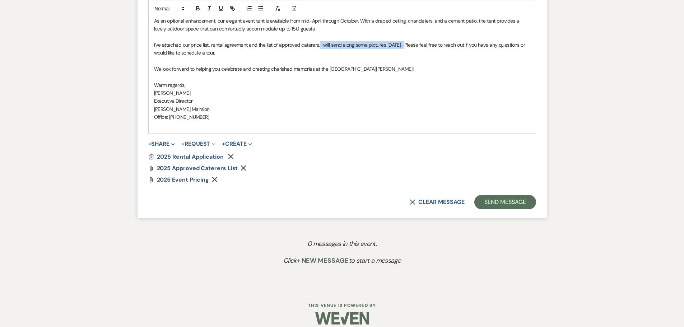
drag, startPoint x: 407, startPoint y: 43, endPoint x: 319, endPoint y: 47, distance: 88.4
click at [319, 47] on p "I’ve attached our price list, rental agreement and the list of approved caterer…" at bounding box center [342, 49] width 376 height 16
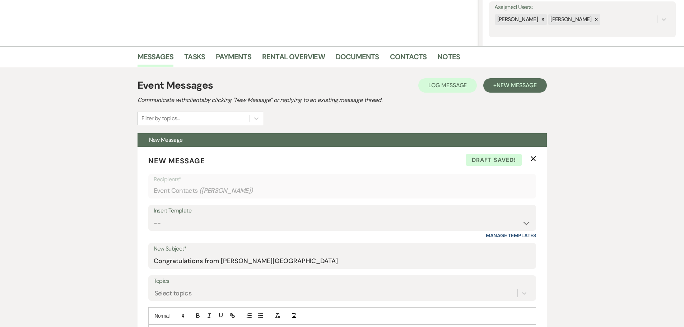
scroll to position [0, 0]
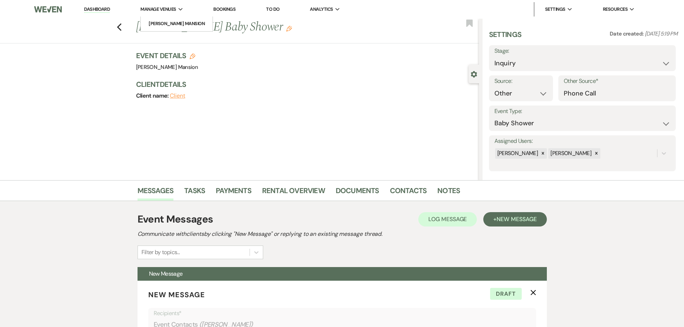
click at [163, 6] on span "Manage Venues" at bounding box center [158, 9] width 36 height 7
click at [163, 24] on li "[PERSON_NAME] Mansion" at bounding box center [176, 23] width 65 height 7
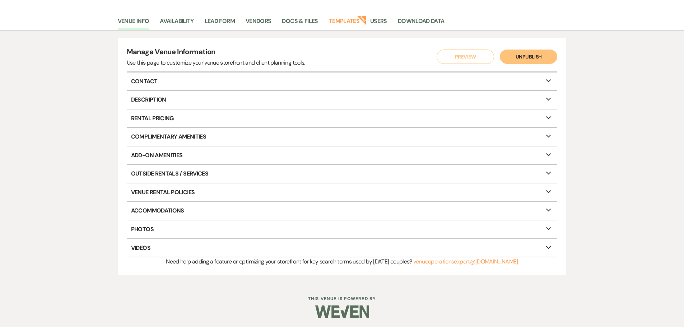
scroll to position [49, 0]
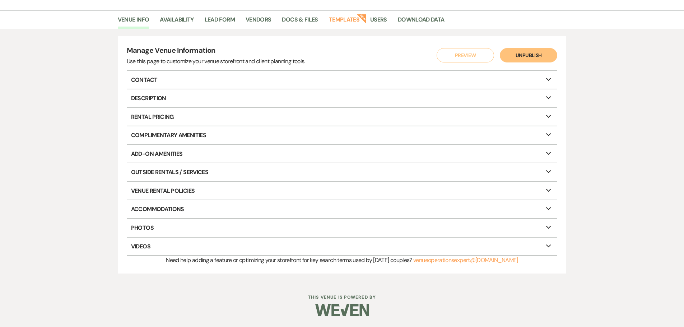
click at [141, 224] on p "Photos Expand" at bounding box center [342, 228] width 431 height 18
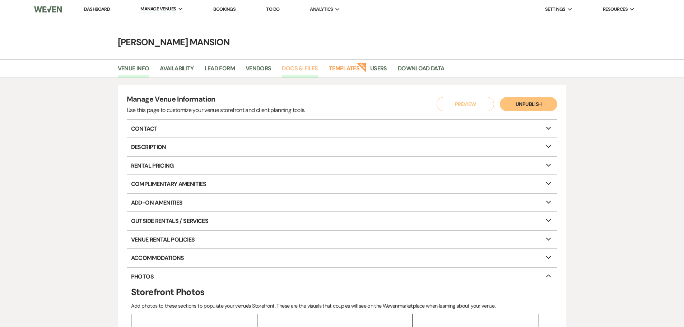
click at [314, 69] on link "Docs & Files" at bounding box center [300, 71] width 36 height 14
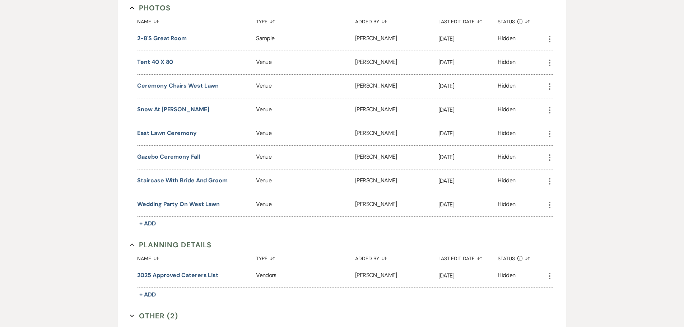
scroll to position [538, 0]
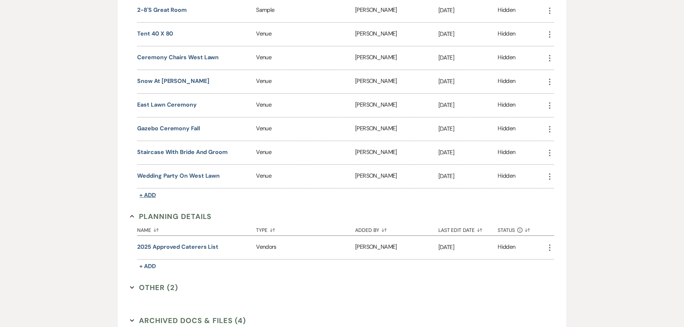
click at [143, 194] on span "+ Add" at bounding box center [147, 195] width 17 height 8
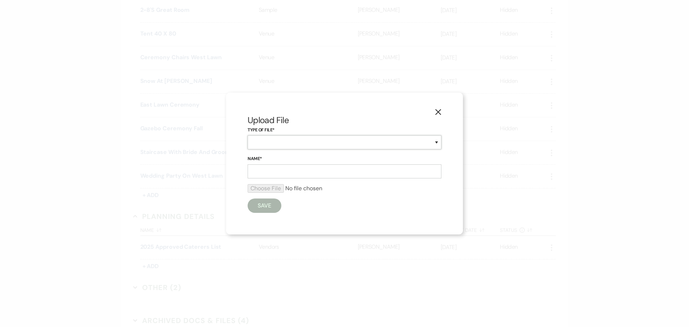
click at [318, 137] on select "Inventory Promotional Sample Venue" at bounding box center [345, 142] width 194 height 14
click at [266, 141] on select "Inventory Promotional Sample Venue" at bounding box center [345, 142] width 194 height 14
select select "55"
click at [248, 135] on select "Inventory Promotional Sample Venue" at bounding box center [345, 142] width 194 height 14
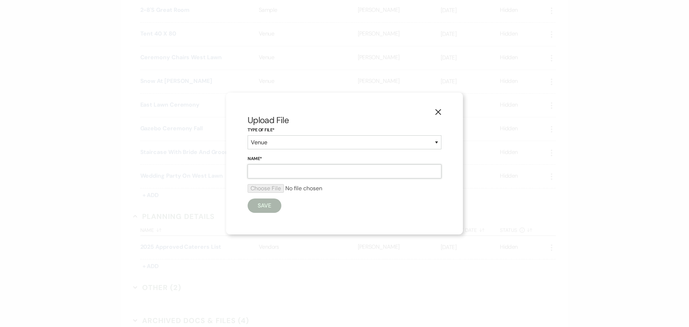
click at [262, 173] on input "Name*" at bounding box center [345, 171] width 194 height 14
type input "Shower"
click at [264, 187] on input "file" at bounding box center [345, 188] width 194 height 9
type input "C:\fakepath\BShower.JPG"
click at [265, 209] on button "Save" at bounding box center [265, 207] width 34 height 14
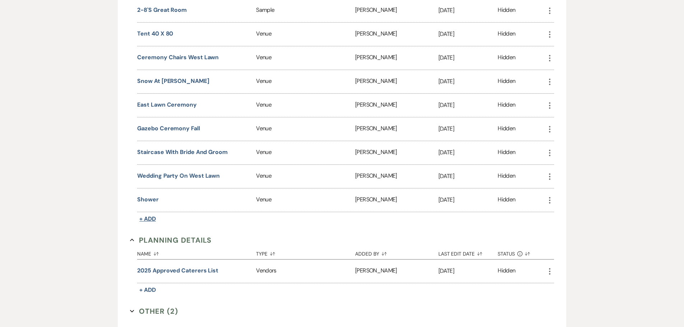
click at [154, 218] on span "+ Add" at bounding box center [147, 219] width 17 height 8
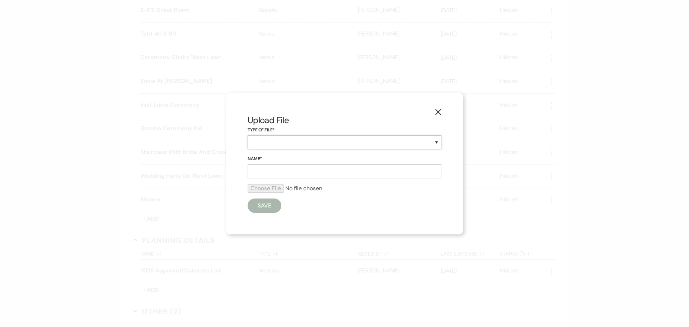
click at [434, 142] on select "Inventory Promotional Sample Venue" at bounding box center [345, 142] width 194 height 14
select select "55"
click at [248, 135] on select "Inventory Promotional Sample Venue" at bounding box center [345, 142] width 194 height 14
click at [269, 169] on input "Name*" at bounding box center [345, 171] width 194 height 14
type input "Shower2"
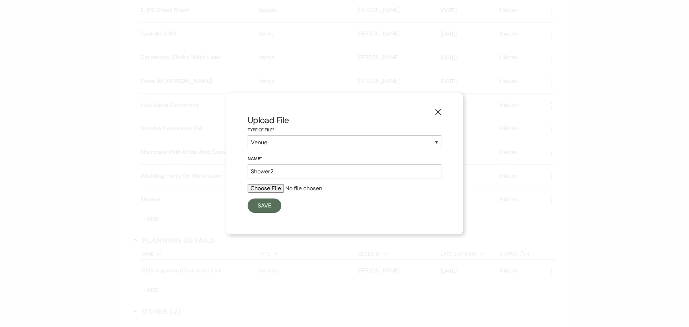
click at [266, 190] on input "file" at bounding box center [345, 188] width 194 height 9
type input "C:\fakepath\Pink.jpg"
click at [270, 205] on button "Save" at bounding box center [265, 207] width 34 height 14
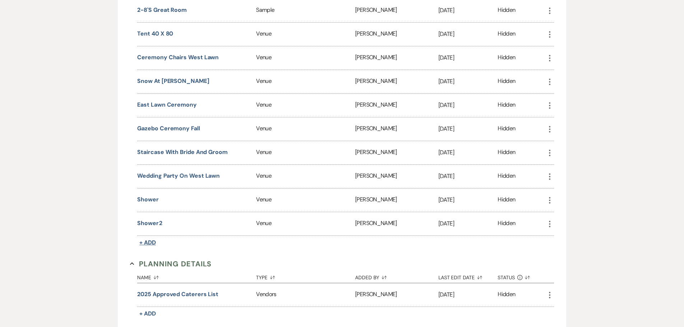
click at [148, 231] on span "+ Add" at bounding box center [147, 243] width 17 height 8
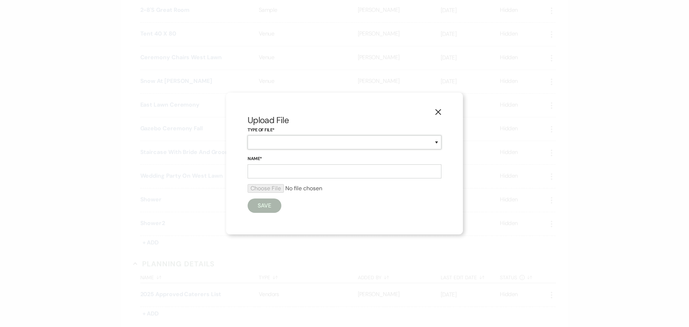
click at [434, 142] on select "Inventory Promotional Sample Venue" at bounding box center [345, 142] width 194 height 14
select select "55"
click at [248, 135] on select "Inventory Promotional Sample Venue" at bounding box center [345, 142] width 194 height 14
click at [278, 168] on input "Name*" at bounding box center [345, 171] width 194 height 14
type input "Shower3"
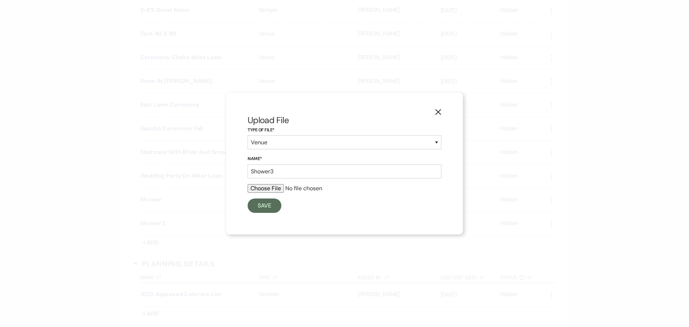
click at [274, 191] on input "file" at bounding box center [345, 188] width 194 height 9
type input "C:\fakepath\Tea Long Table w Charcuterie.jpg"
click at [265, 206] on button "Save" at bounding box center [265, 207] width 34 height 14
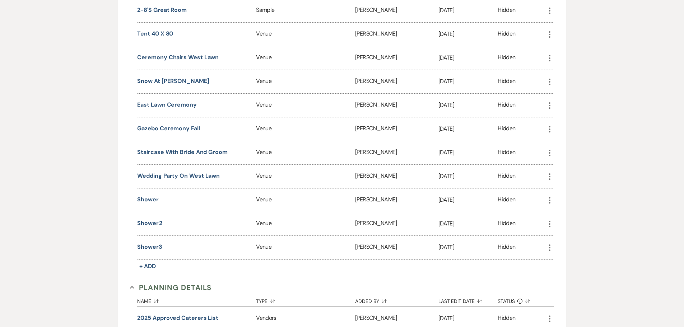
click at [153, 201] on button "Shower" at bounding box center [148, 199] width 22 height 9
click at [153, 201] on button "Shower" at bounding box center [151, 199] width 22 height 9
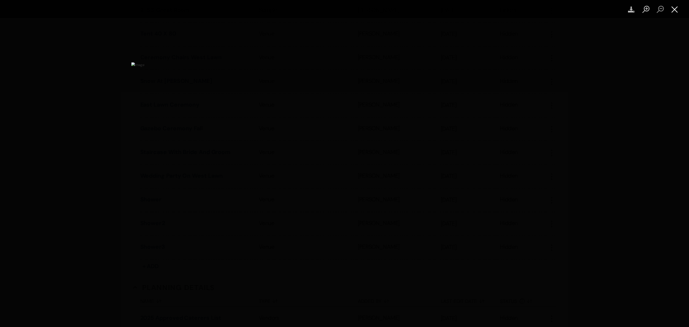
click at [500, 10] on button "Close lightbox" at bounding box center [675, 9] width 14 height 13
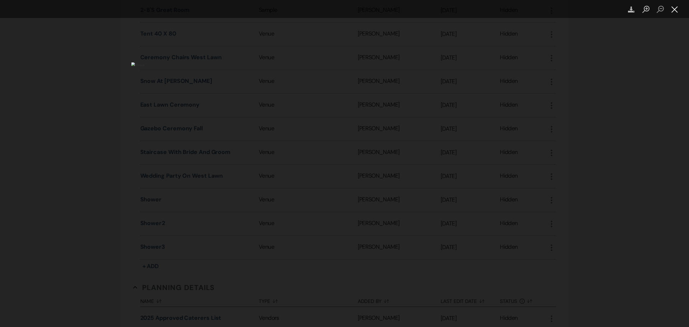
click at [500, 13] on button "Close lightbox" at bounding box center [675, 9] width 14 height 13
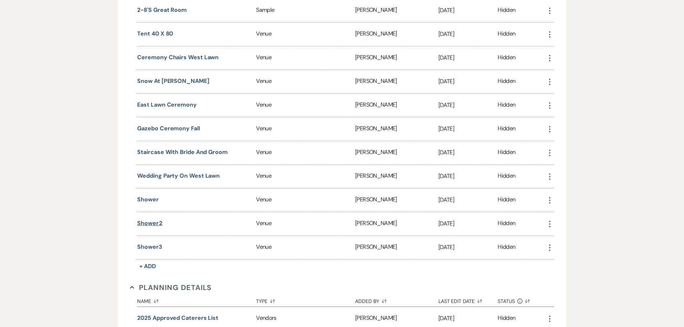
click at [145, 221] on button "Shower2" at bounding box center [149, 223] width 25 height 9
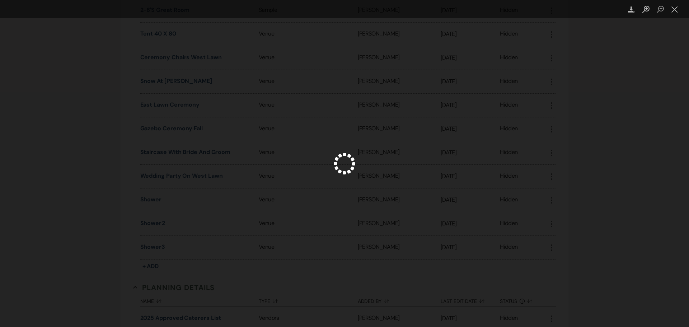
click at [145, 221] on div "Lightbox" at bounding box center [344, 163] width 689 height 327
click at [500, 9] on button "Close lightbox" at bounding box center [675, 9] width 14 height 13
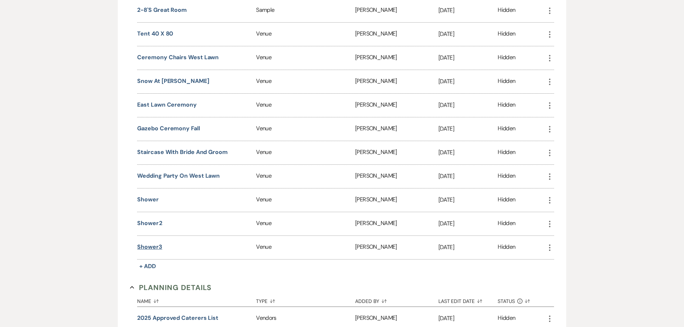
click at [148, 231] on button "Shower3" at bounding box center [149, 247] width 25 height 9
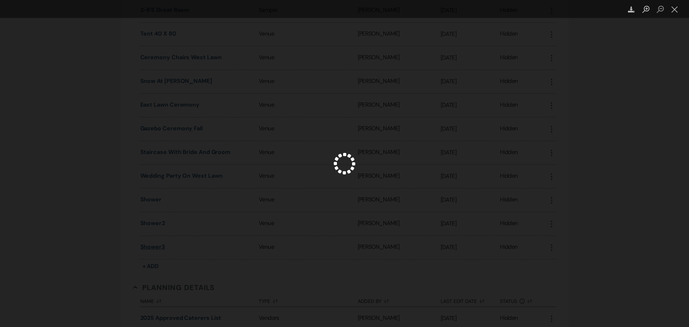
click at [148, 231] on div "Lightbox" at bounding box center [344, 163] width 689 height 327
click at [500, 8] on button "Close lightbox" at bounding box center [675, 9] width 14 height 13
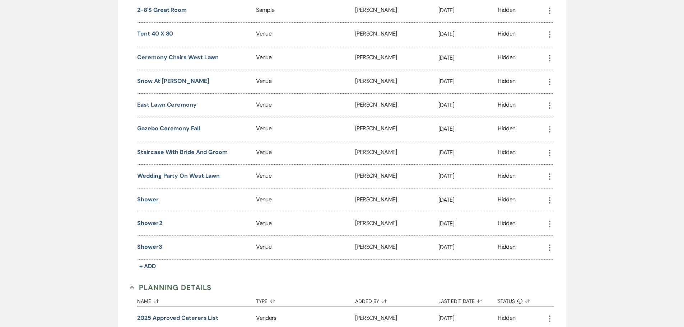
click at [154, 201] on button "Shower" at bounding box center [148, 199] width 22 height 9
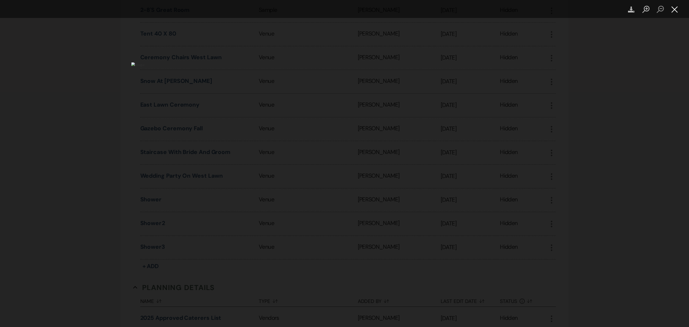
click at [500, 11] on button "Close lightbox" at bounding box center [675, 9] width 14 height 13
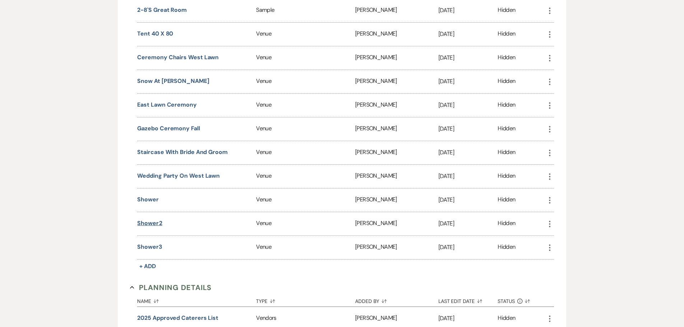
click at [153, 227] on button "Shower2" at bounding box center [149, 223] width 25 height 9
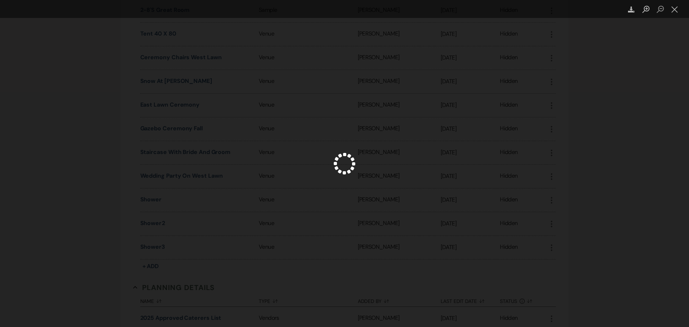
click at [153, 227] on div "Lightbox" at bounding box center [344, 163] width 689 height 327
click at [500, 9] on button "Close lightbox" at bounding box center [675, 9] width 14 height 13
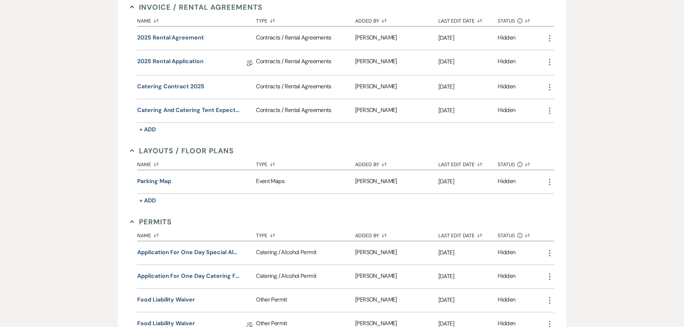
scroll to position [0, 0]
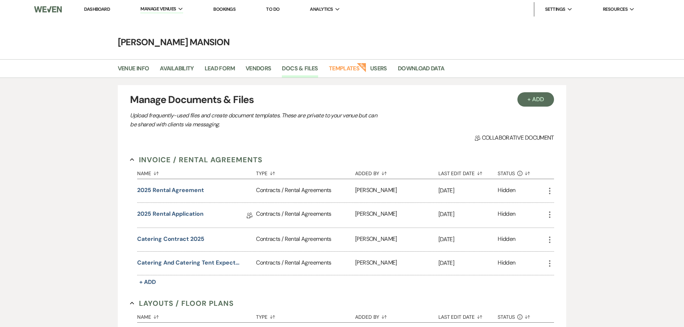
click at [96, 5] on li "Dashboard" at bounding box center [96, 9] width 33 height 14
click at [95, 8] on link "Dashboard" at bounding box center [97, 9] width 26 height 6
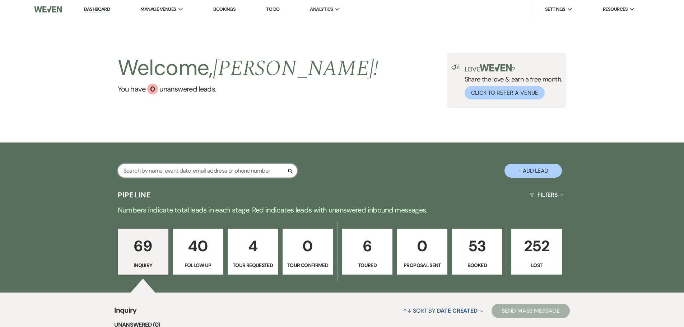
click at [141, 169] on input "text" at bounding box center [207, 171] width 179 height 14
type input "nan"
select select "8"
select select "5"
select select "8"
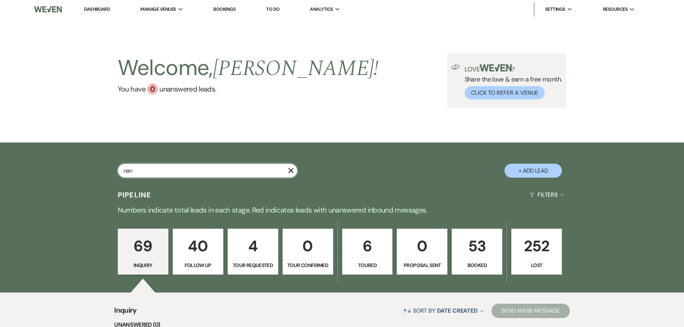
select select "5"
select select "8"
select select "6"
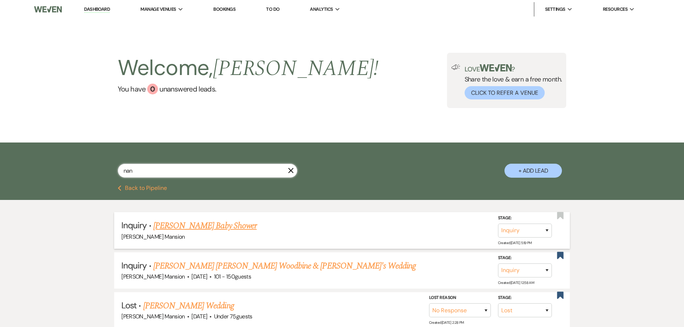
type input "nan"
click at [203, 225] on link "[PERSON_NAME] Baby Shower" at bounding box center [204, 225] width 103 height 13
select select "14"
select select "3"
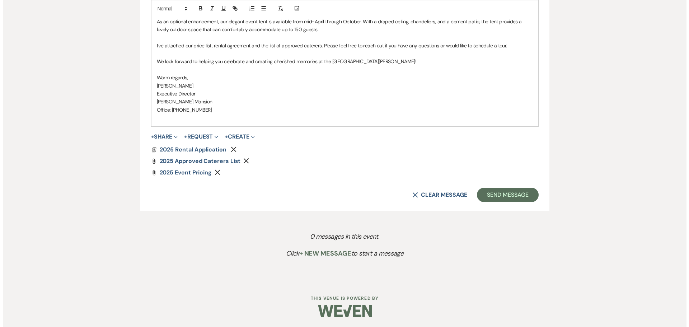
scroll to position [583, 0]
click at [157, 133] on button "+ Share Expand" at bounding box center [161, 136] width 27 height 6
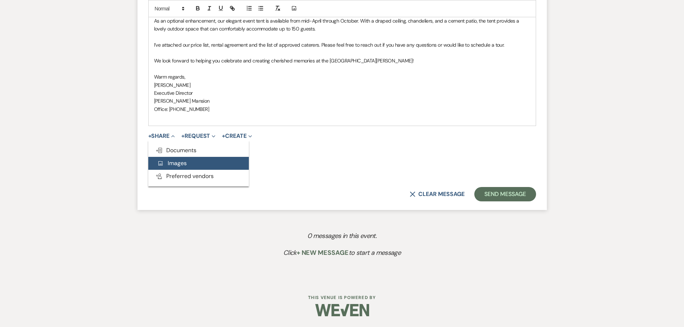
click at [168, 162] on span "Add Photo Images" at bounding box center [172, 163] width 30 height 8
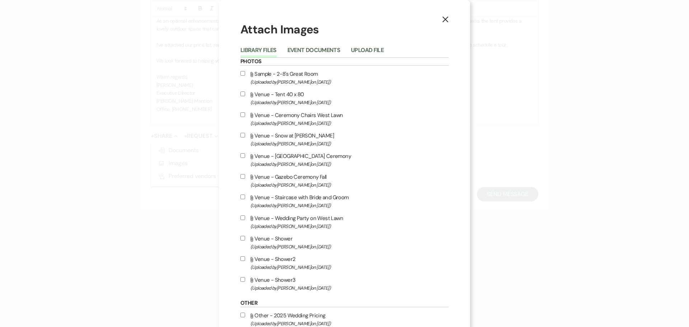
click at [242, 231] on input "Attach File Venue - Shower (Uploaded by [PERSON_NAME] on [DATE] )" at bounding box center [243, 238] width 5 height 5
checkbox input "true"
click at [241, 231] on input "Attach File Venue - Shower2 (Uploaded by [PERSON_NAME] on [DATE] )" at bounding box center [243, 258] width 5 height 5
checkbox input "true"
click at [241, 94] on input "Attach File Venue - Tent 40 x 80 (Uploaded by [PERSON_NAME] on [DATE] )" at bounding box center [243, 94] width 5 height 5
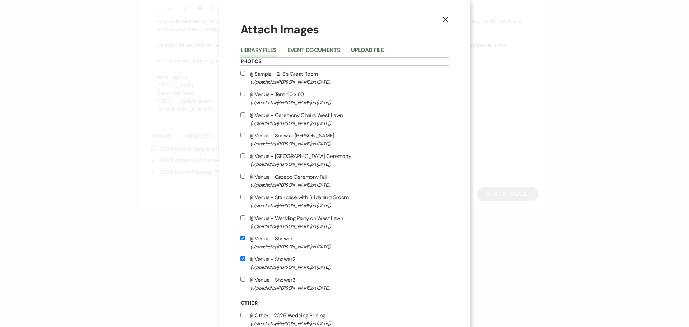
checkbox input "true"
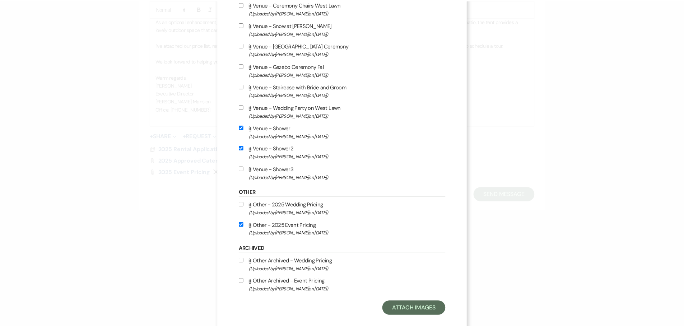
scroll to position [121, 0]
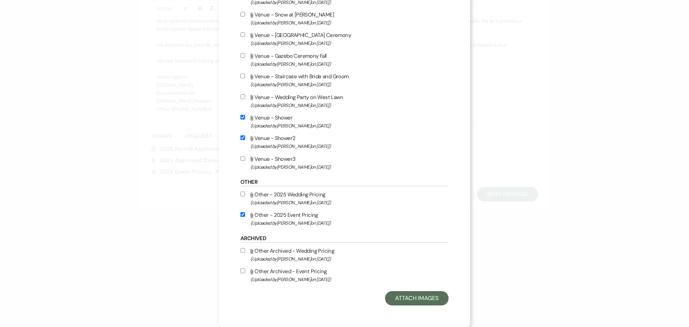
click at [242, 216] on input "Attach File Other - 2025 Event Pricing (Uploaded by [PERSON_NAME] on [DATE] )" at bounding box center [243, 214] width 5 height 5
checkbox input "true"
click at [406, 231] on button "Attach Images" at bounding box center [417, 298] width 64 height 14
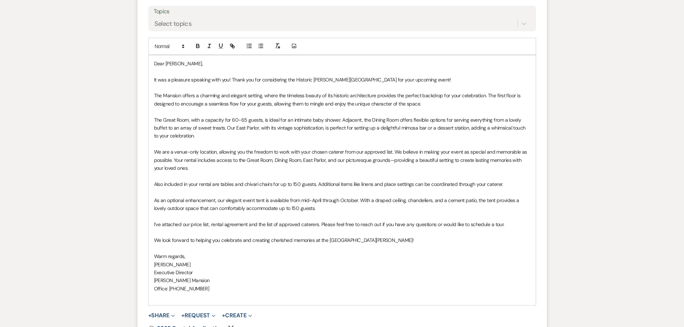
scroll to position [547, 0]
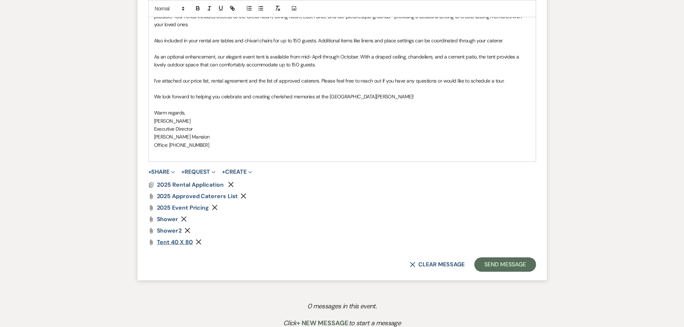
click at [170, 231] on span "Tent 40 x 80" at bounding box center [175, 242] width 36 height 8
click at [321, 81] on p "I’ve attached our price list, rental agreement and the list of approved caterer…" at bounding box center [342, 81] width 376 height 8
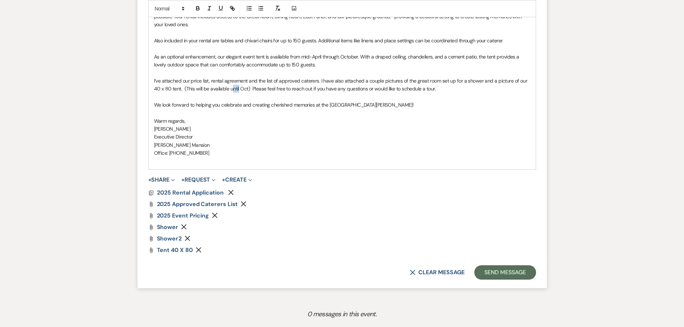
drag, startPoint x: 238, startPoint y: 88, endPoint x: 231, endPoint y: 88, distance: 7.2
click at [231, 88] on p "I’ve attached our price list, rental agreement and the list of approved caterer…" at bounding box center [342, 85] width 376 height 16
click at [248, 89] on p "I’ve attached our price list, rental agreement and the list of approved caterer…" at bounding box center [342, 85] width 376 height 16
drag, startPoint x: 237, startPoint y: 87, endPoint x: 229, endPoint y: 87, distance: 7.6
click at [229, 87] on p "I’ve attached our price list, rental agreement and the list of approved caterer…" at bounding box center [342, 85] width 376 height 16
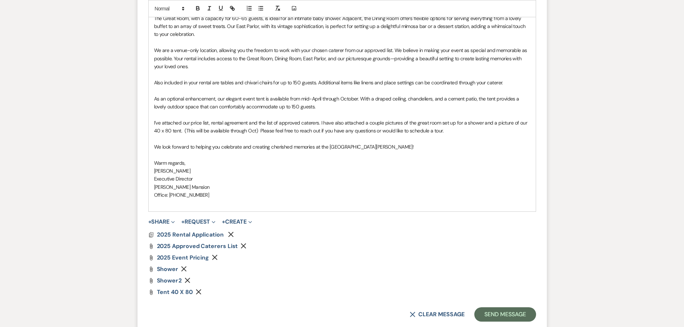
scroll to position [619, 0]
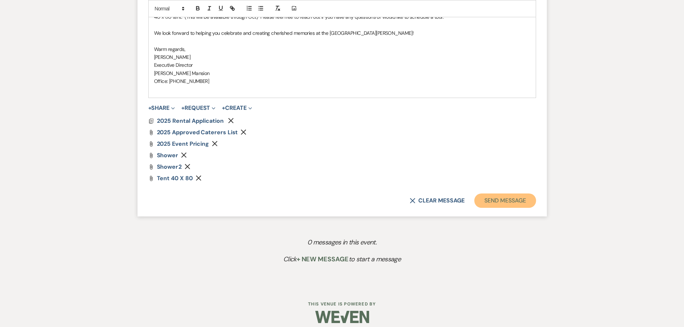
click at [500, 202] on button "Send Message" at bounding box center [504, 200] width 61 height 14
